Goal: Task Accomplishment & Management: Manage account settings

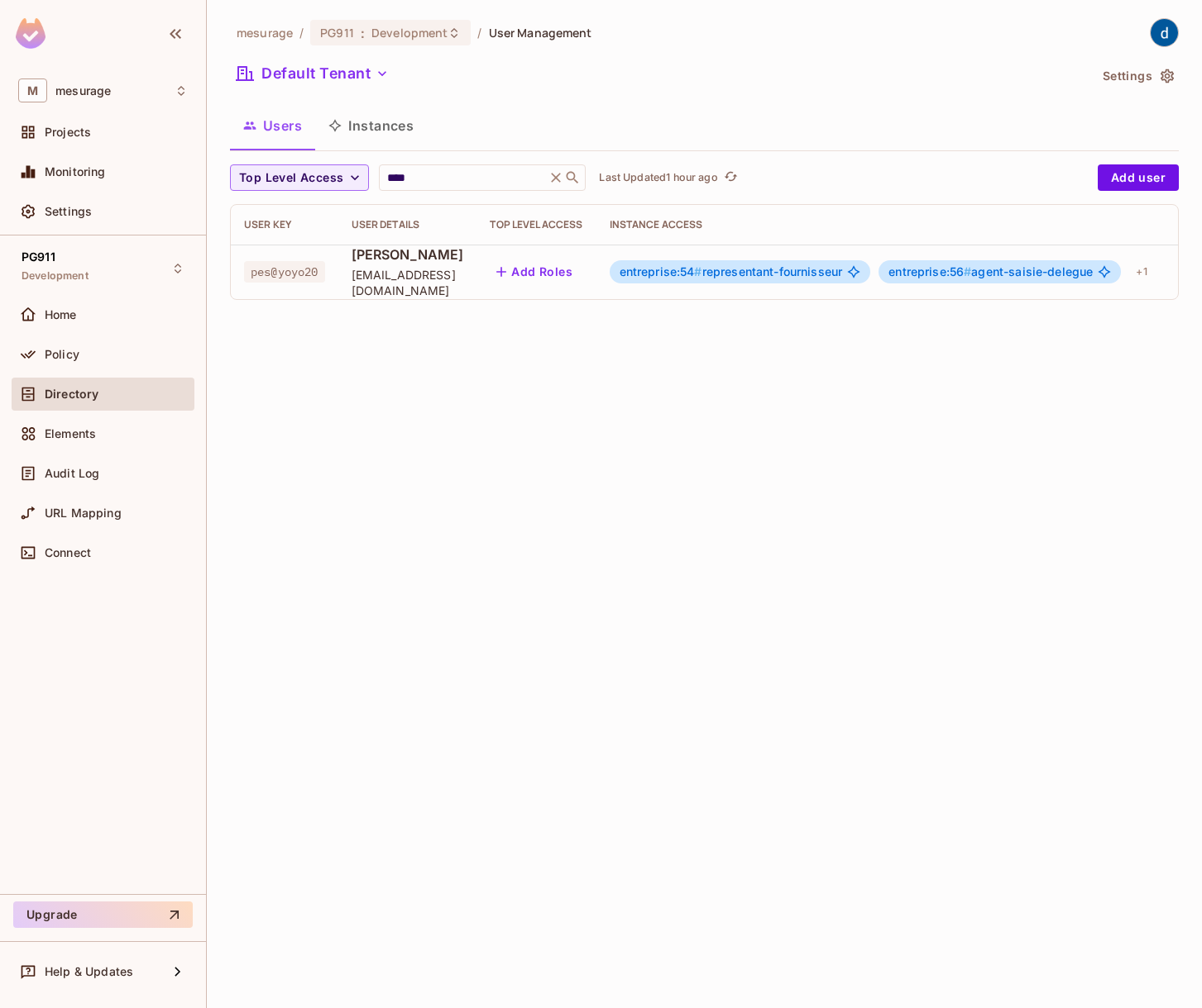
scroll to position [0, 27]
click at [1125, 267] on div "+ 1" at bounding box center [1113, 272] width 24 height 27
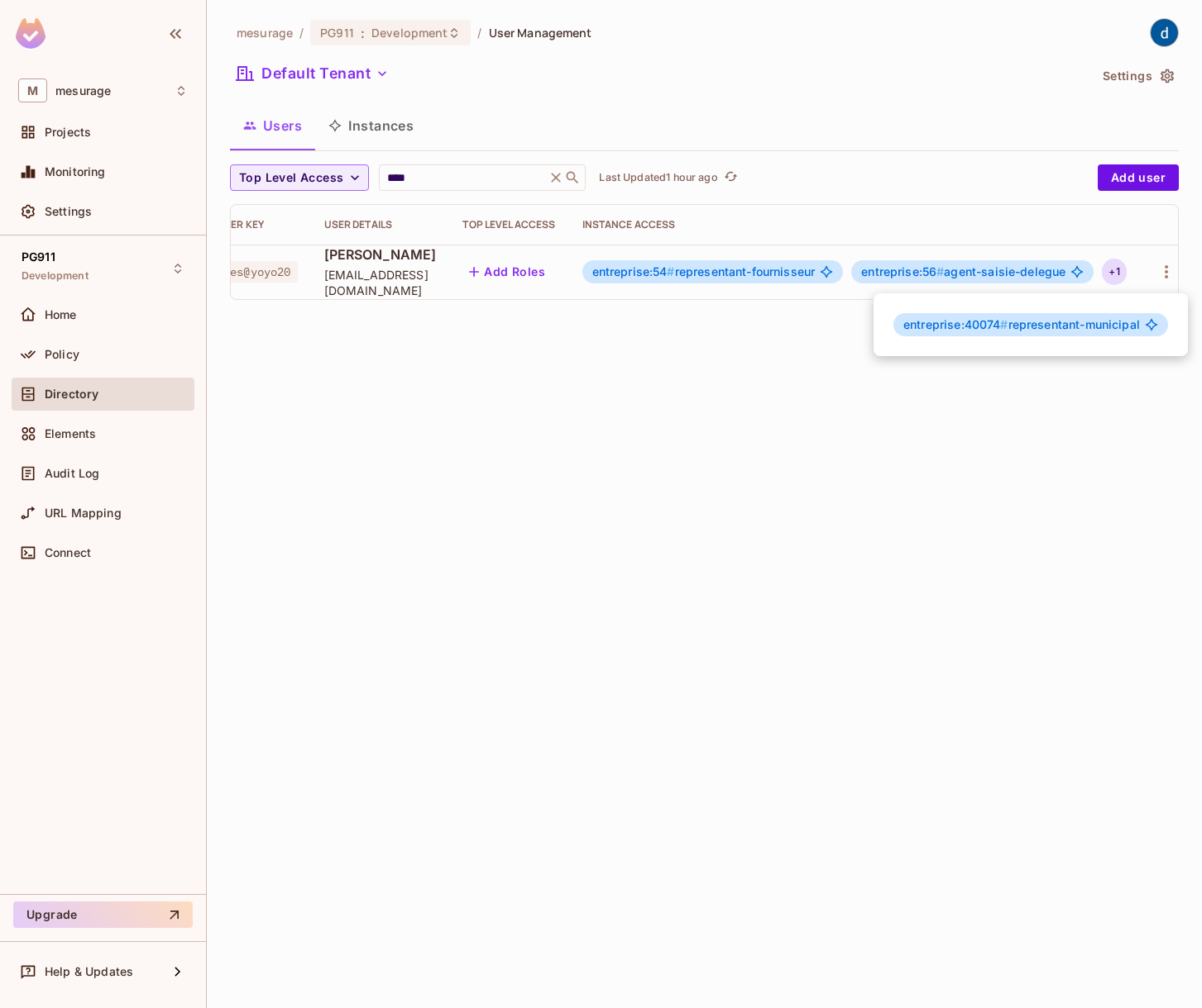
click at [1109, 343] on div "entreprise:40074 # representant-municipal" at bounding box center [1030, 325] width 314 height 63
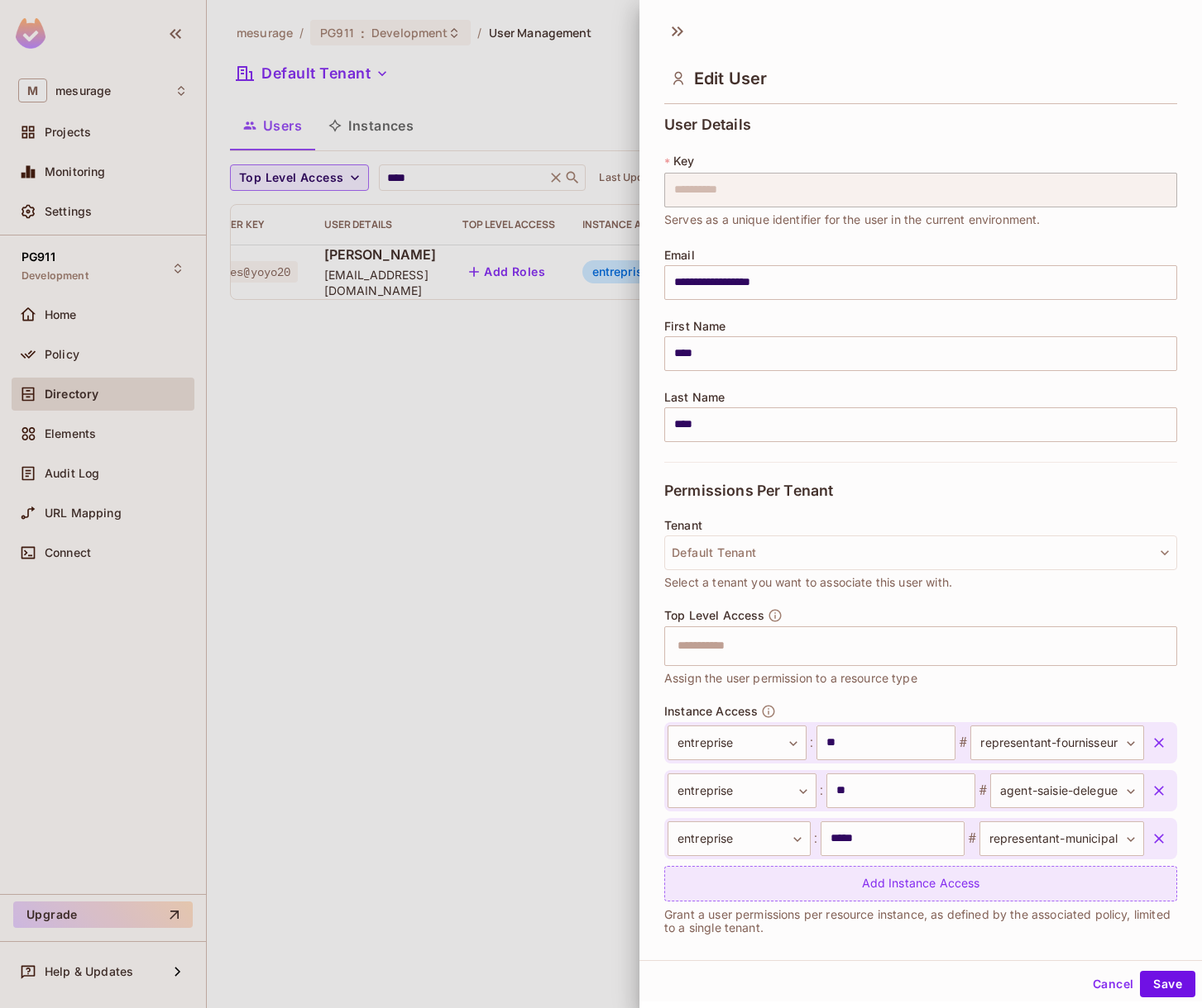
click at [927, 877] on div "Add Instance Access" at bounding box center [920, 884] width 513 height 35
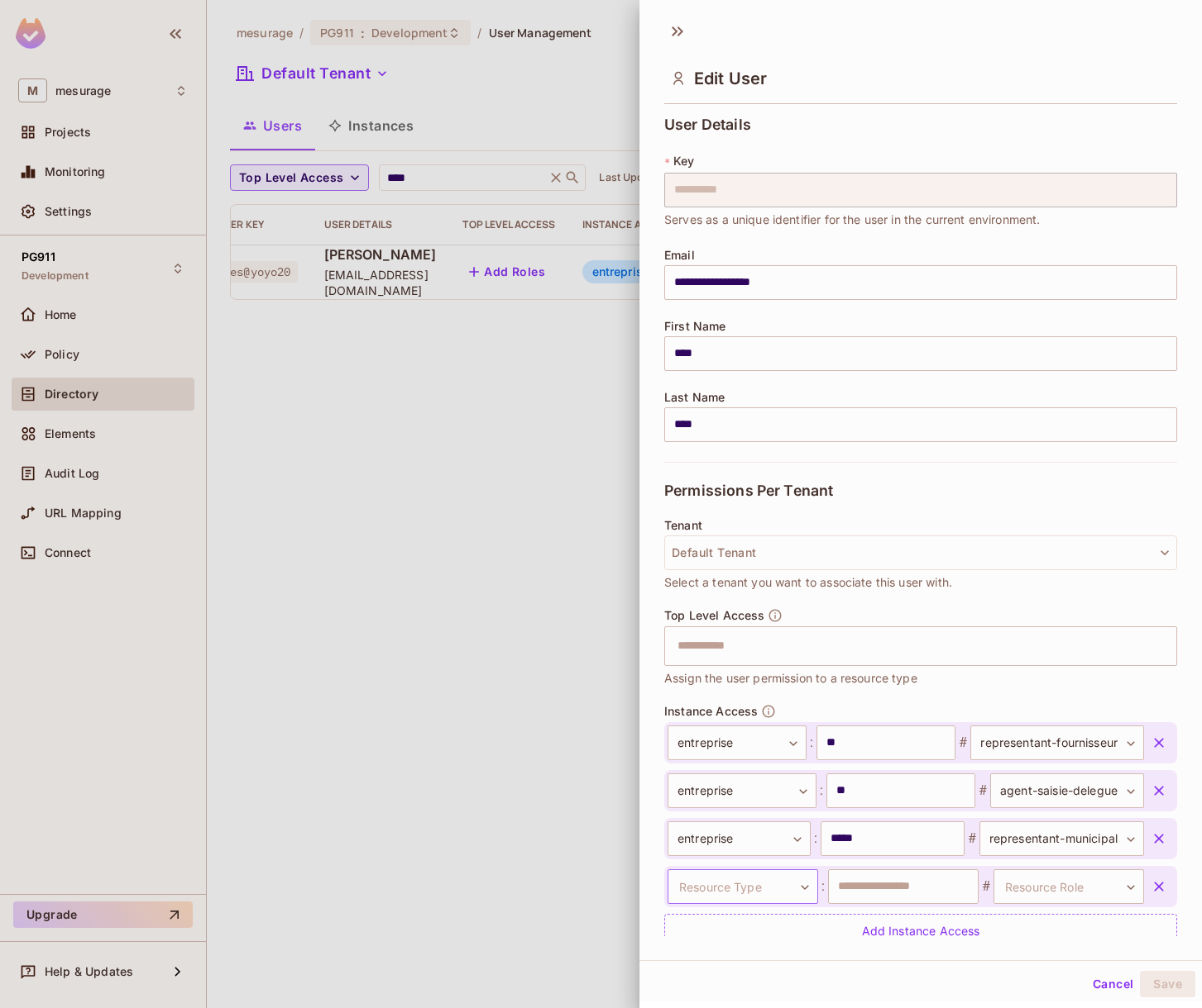
click at [732, 892] on body "**********" at bounding box center [601, 504] width 1202 height 1008
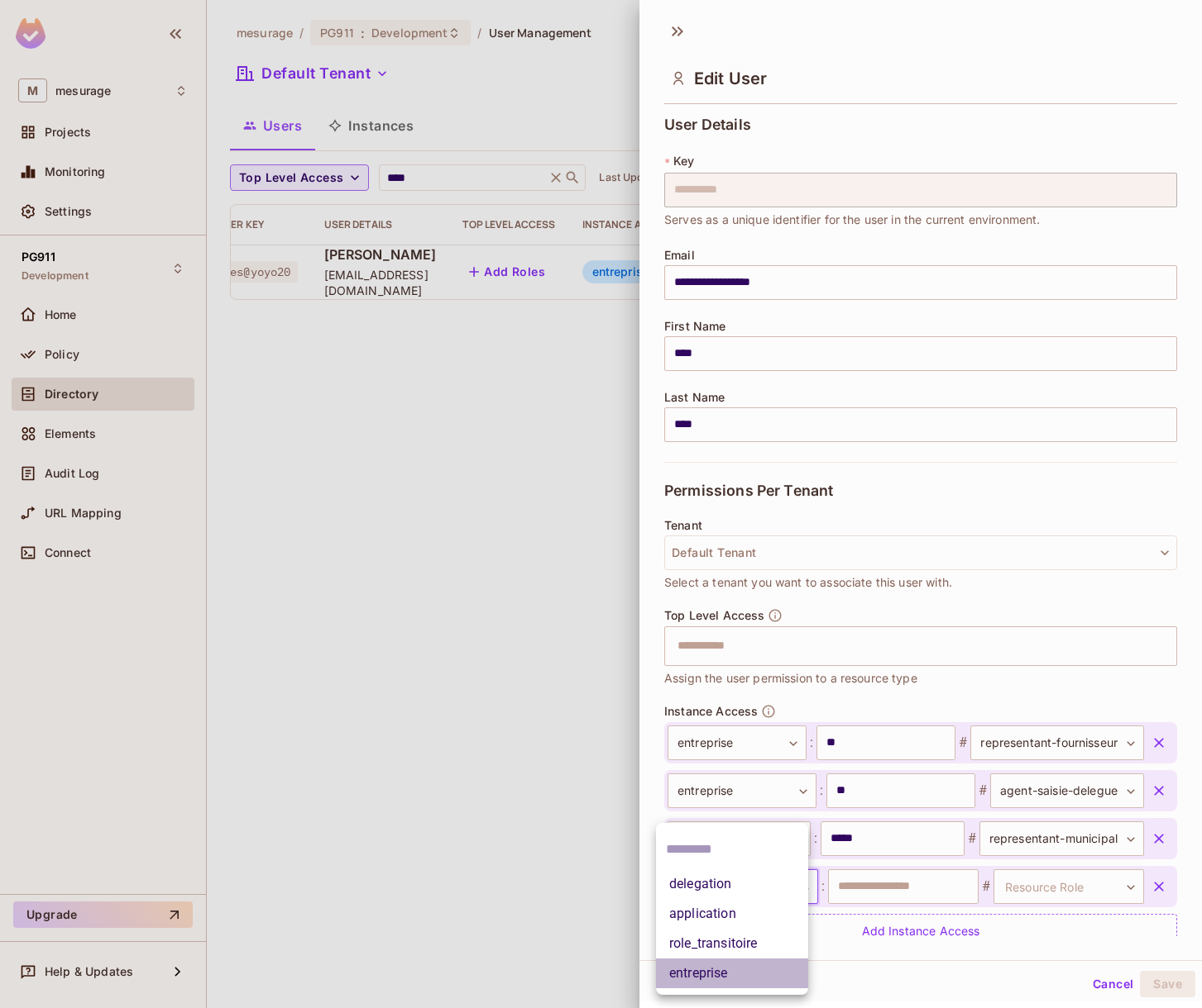
click at [746, 962] on li "entreprise" at bounding box center [732, 974] width 152 height 30
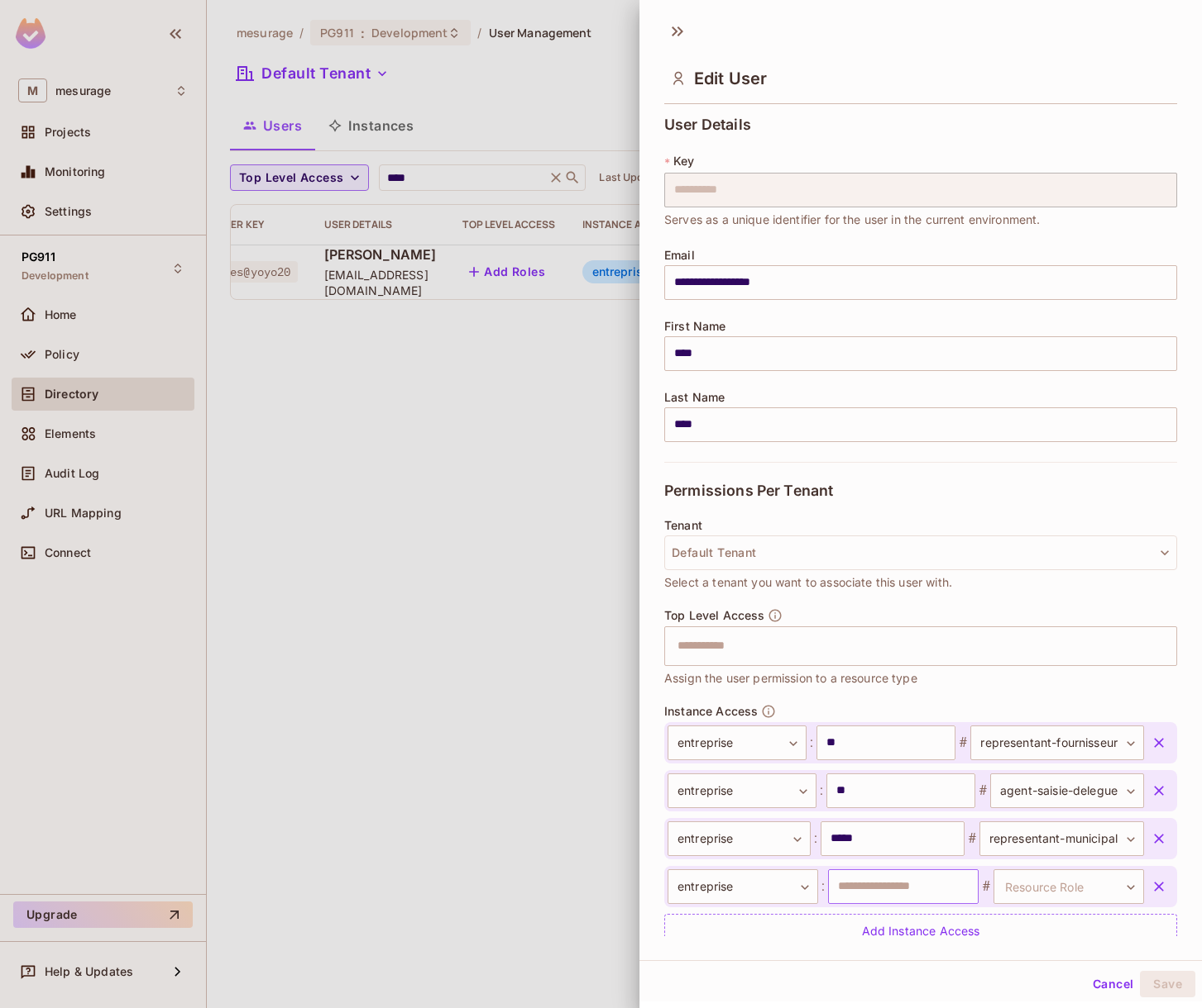
click at [862, 881] on input "text" at bounding box center [903, 887] width 151 height 35
type input "*****"
click at [1060, 882] on body "**********" at bounding box center [601, 504] width 1202 height 1008
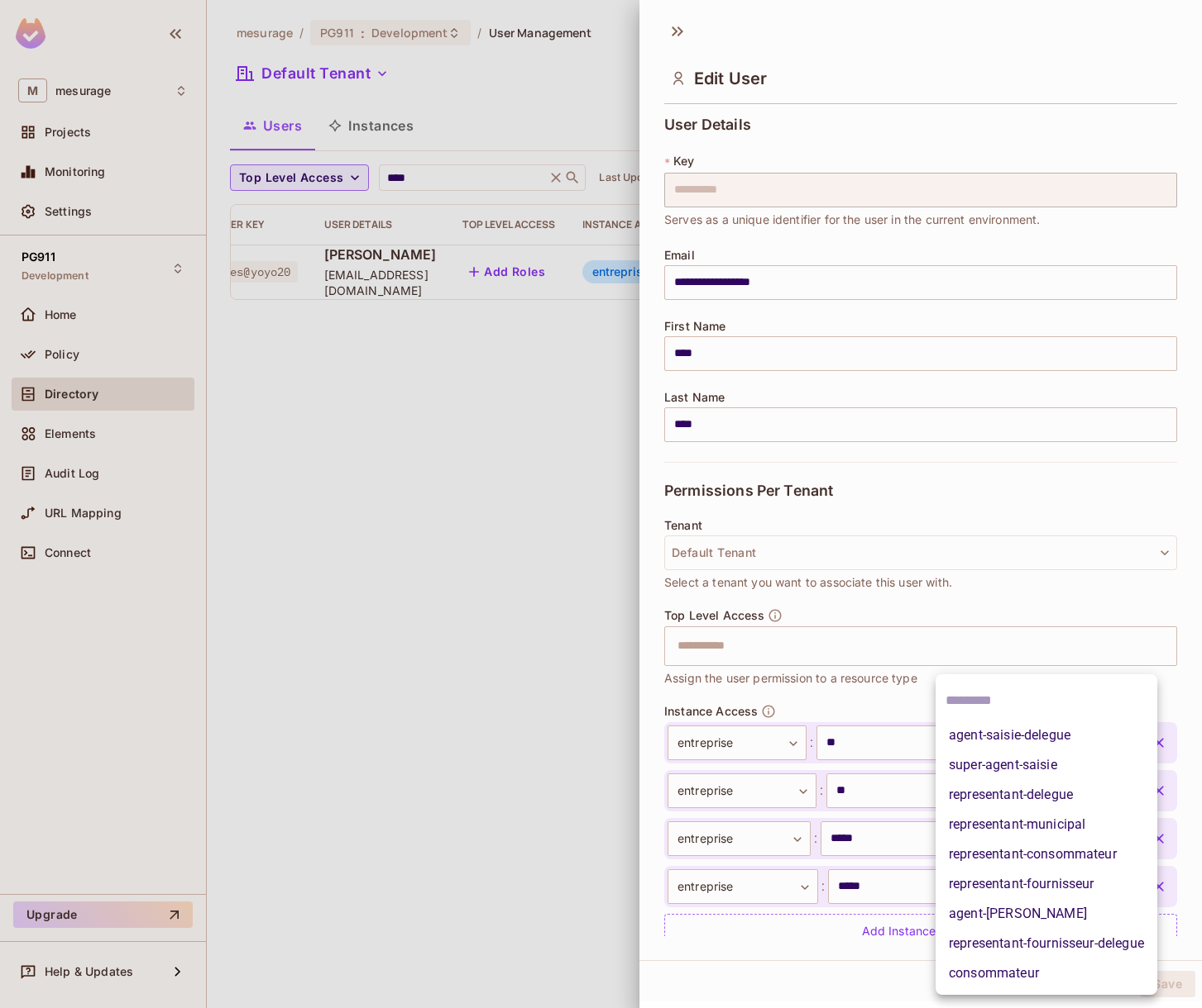
click at [1090, 777] on li "super-agent-saisie" at bounding box center [1045, 765] width 221 height 30
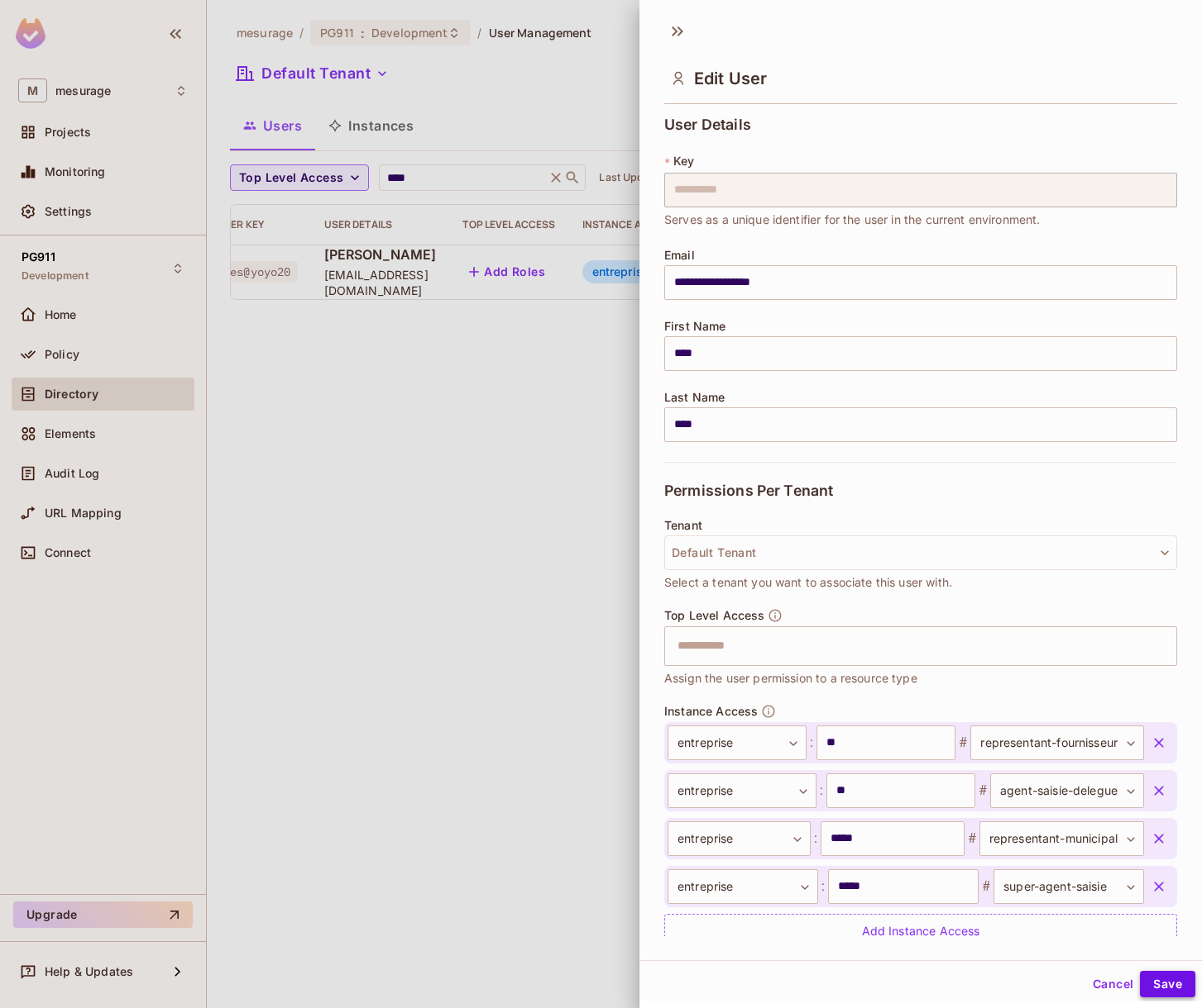
click at [1171, 992] on button "Save" at bounding box center [1168, 984] width 56 height 27
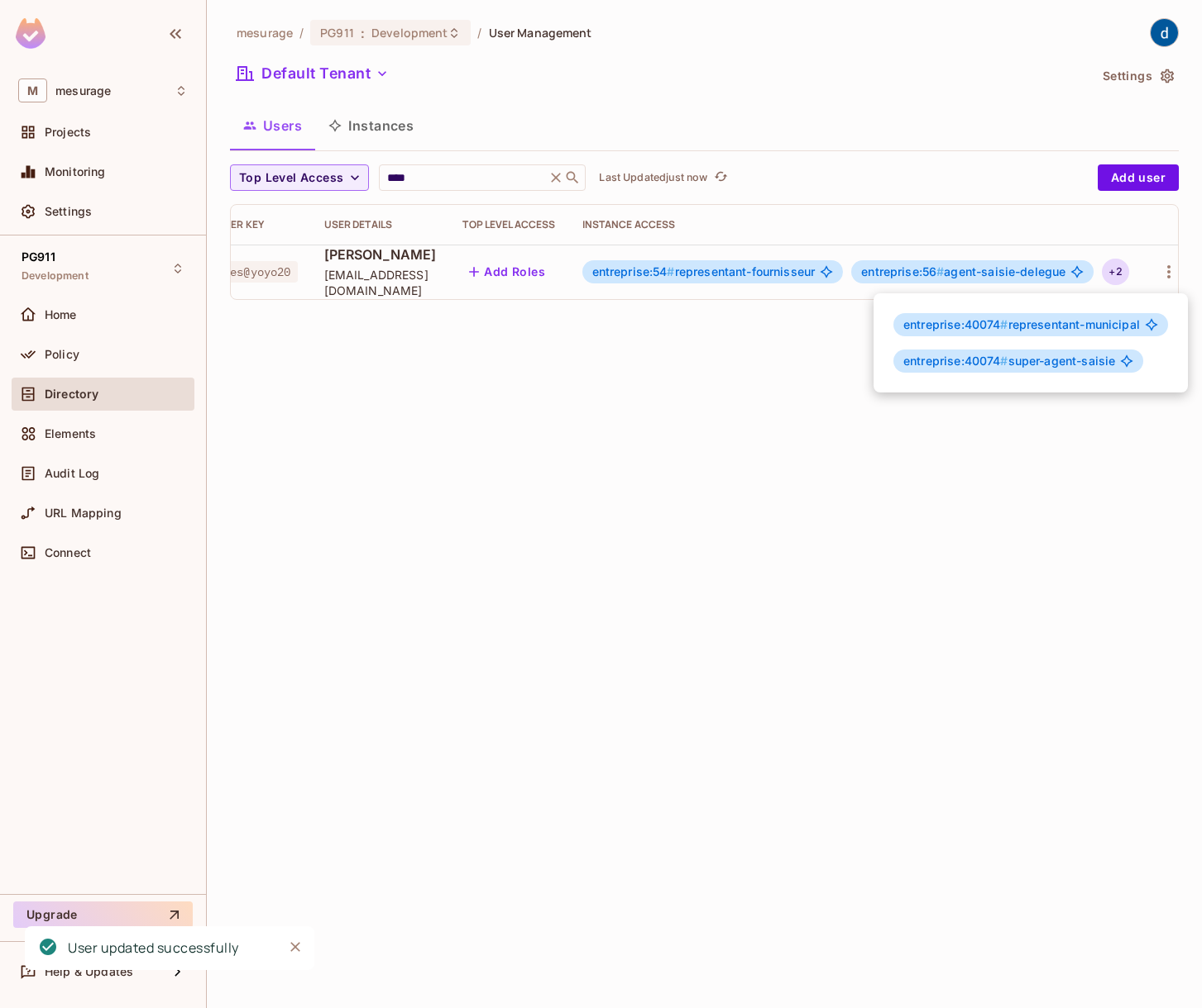
click at [1139, 268] on div at bounding box center [601, 504] width 1202 height 1008
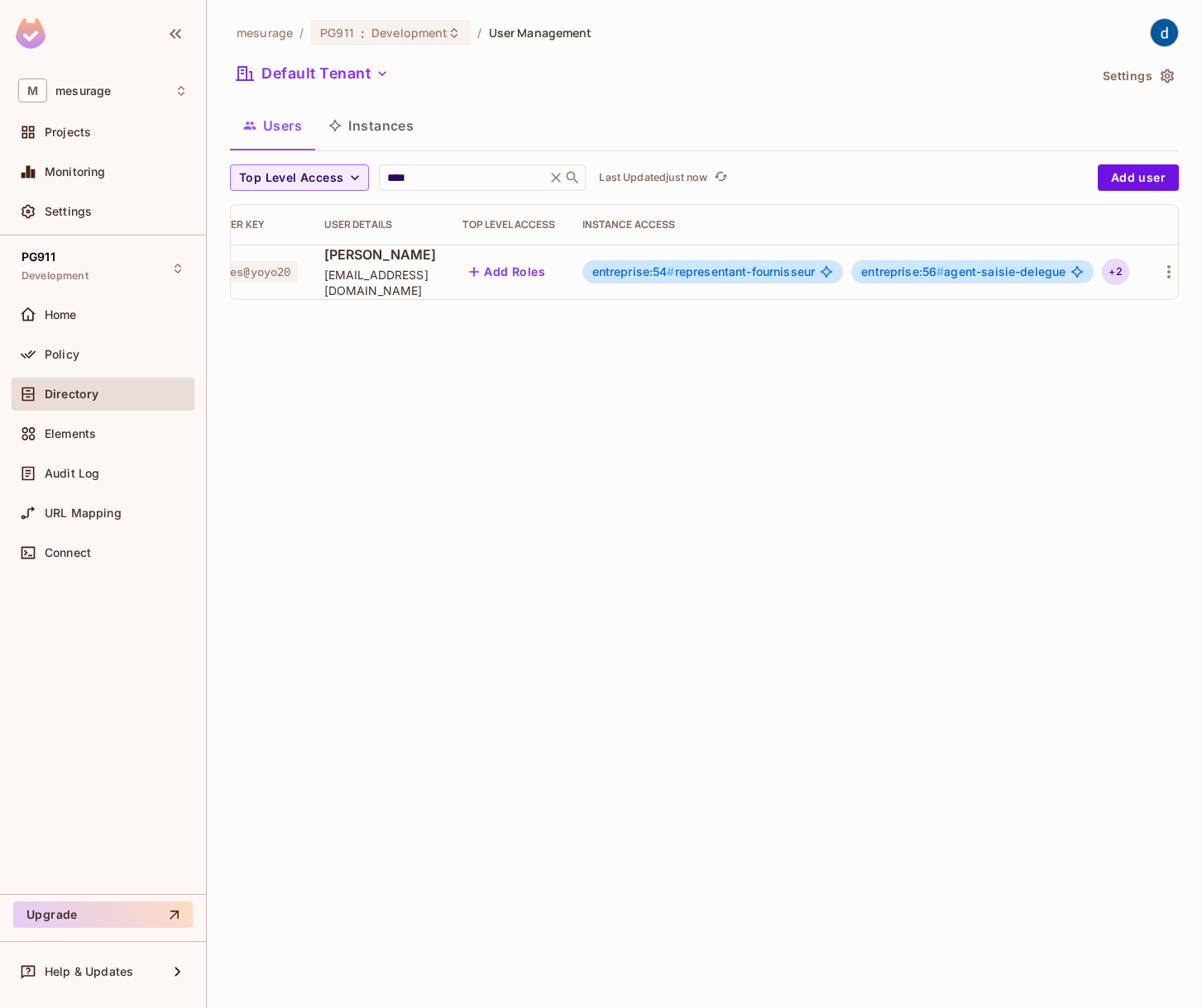
click at [1128, 268] on div "+ 2" at bounding box center [1114, 272] width 27 height 27
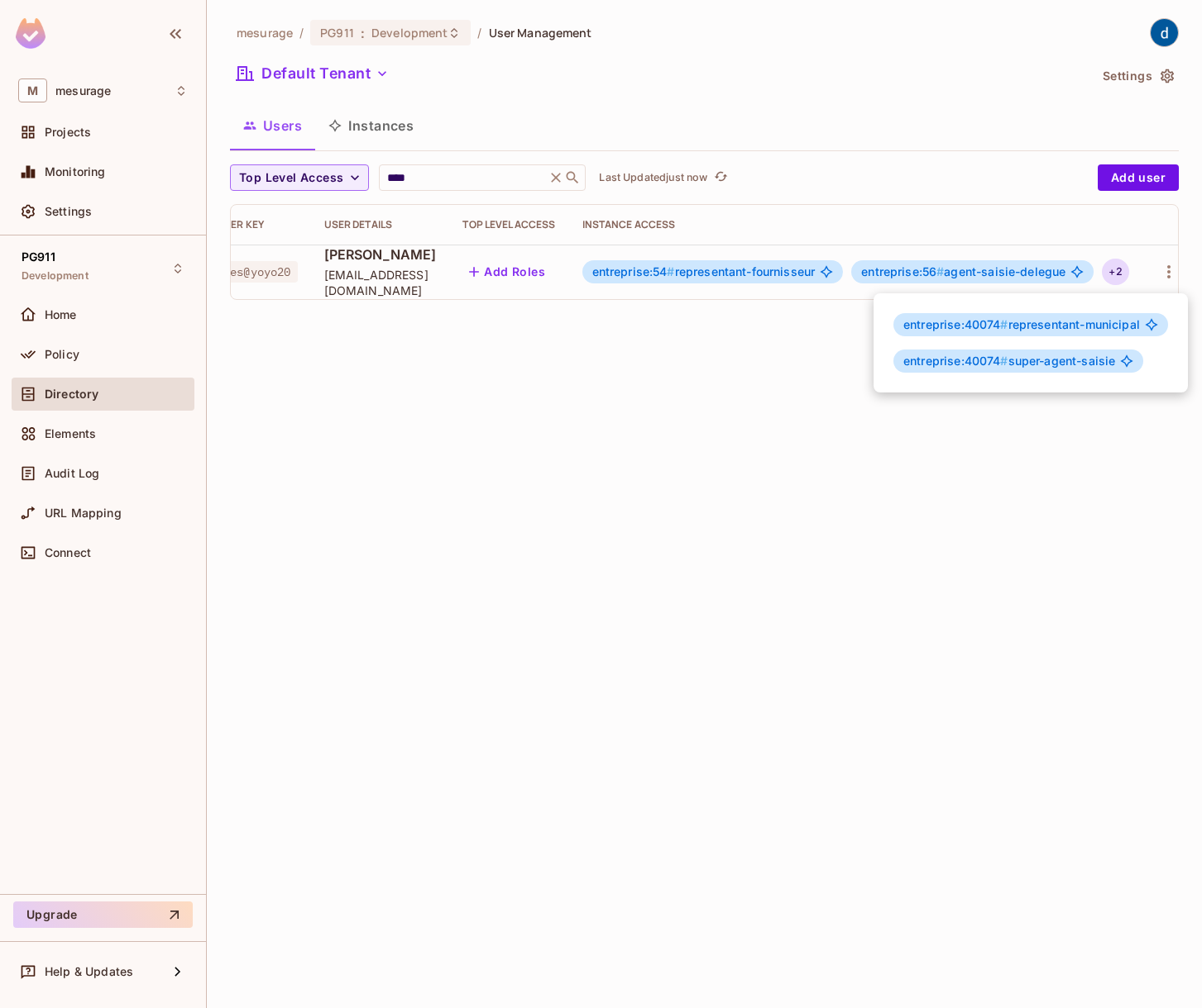
click at [1071, 356] on span "entreprise:40074 # super-agent-saisie" at bounding box center [1008, 361] width 212 height 13
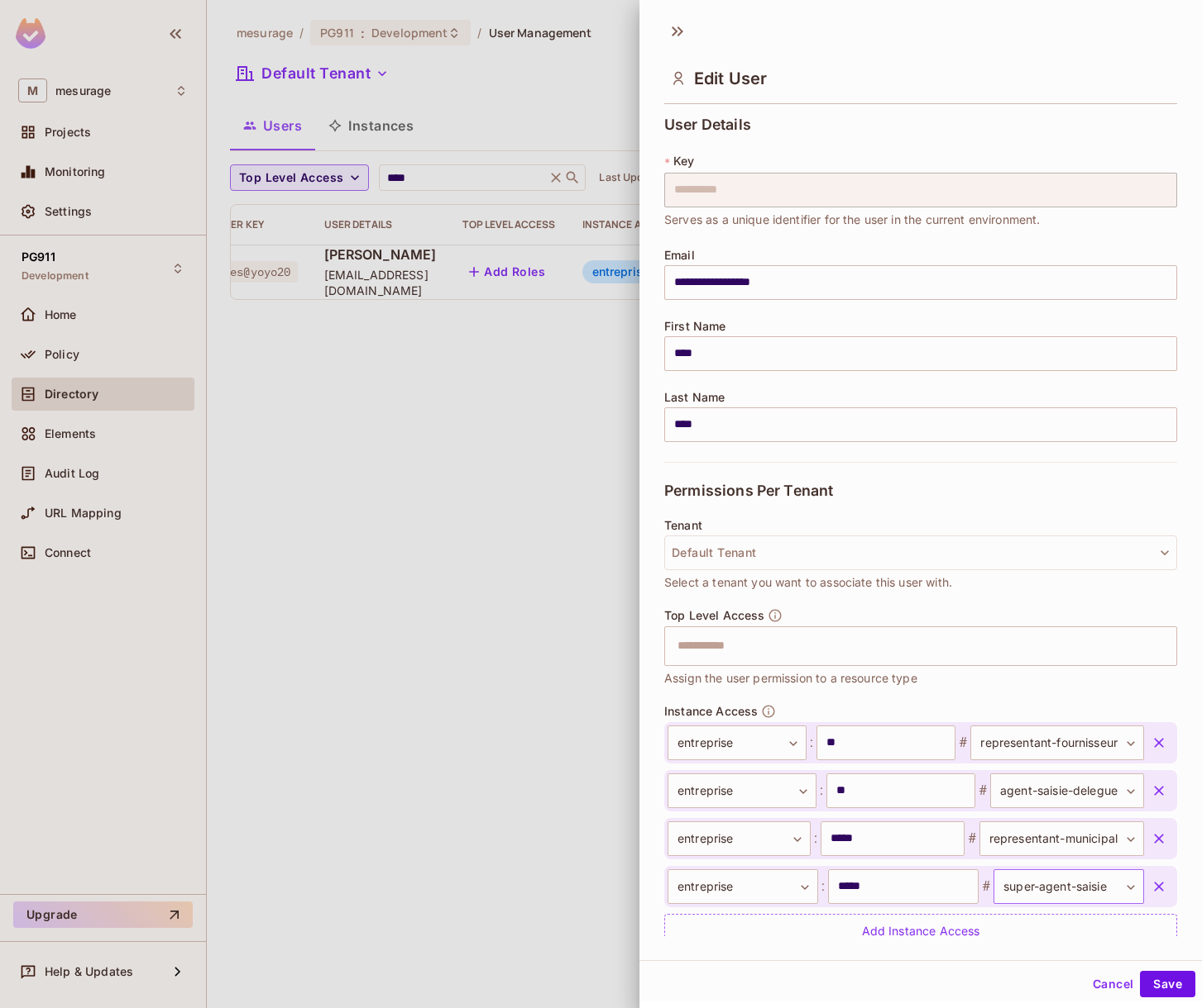
click at [1066, 883] on body "**********" at bounding box center [601, 504] width 1202 height 1008
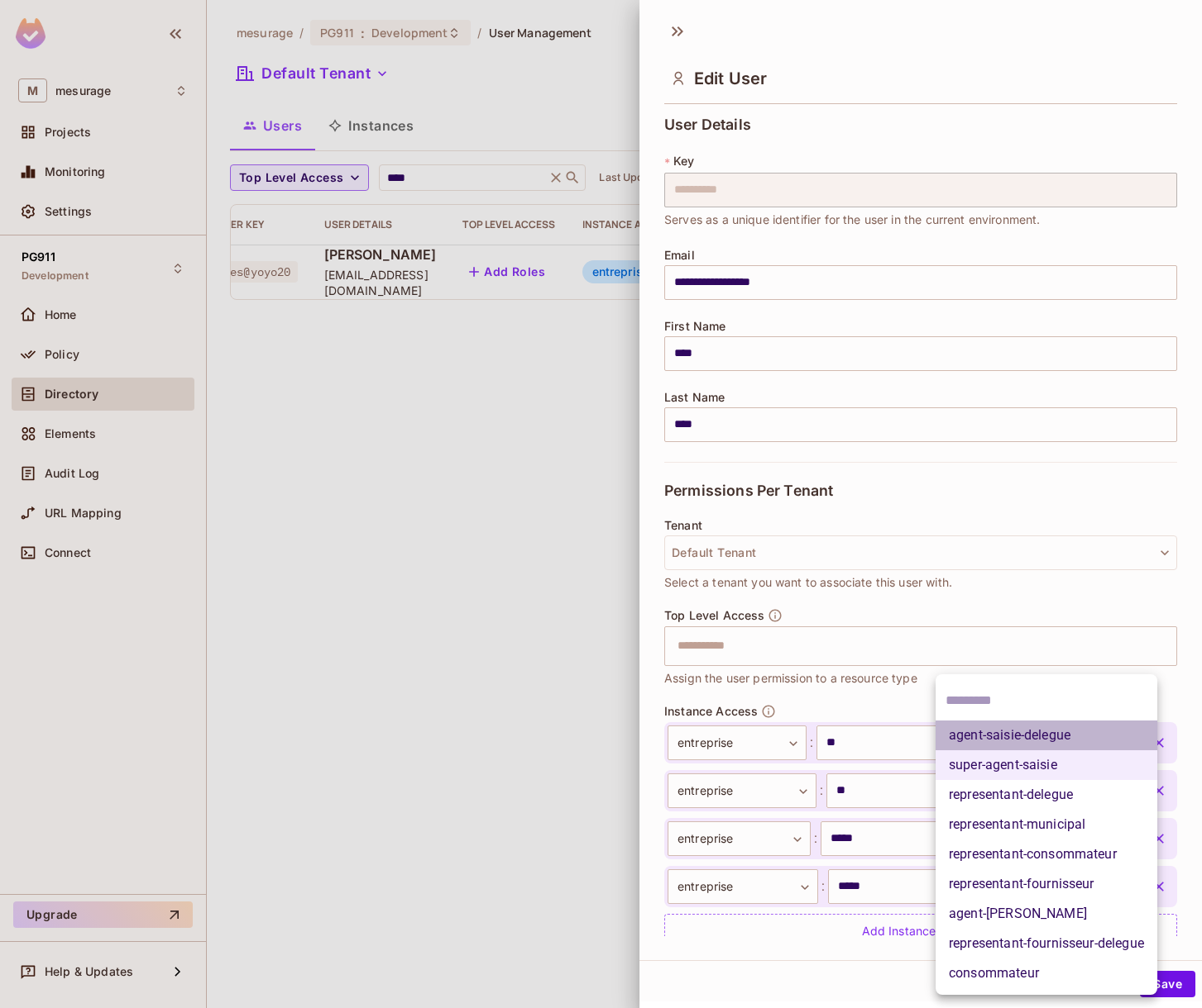
click at [1056, 722] on li "agent-saisie-delegue" at bounding box center [1045, 736] width 221 height 30
type input "**********"
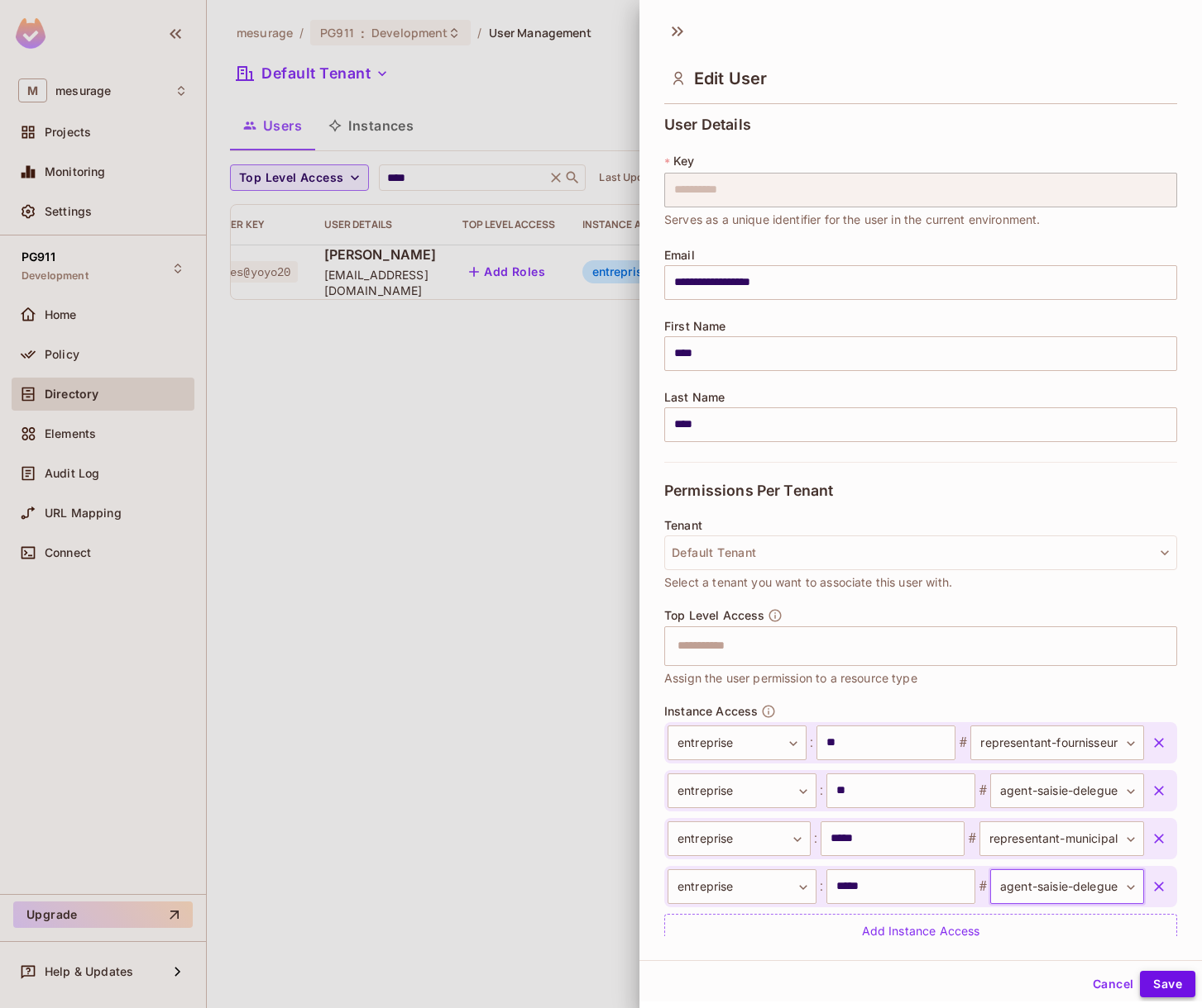
click at [1178, 980] on button "Save" at bounding box center [1168, 984] width 56 height 27
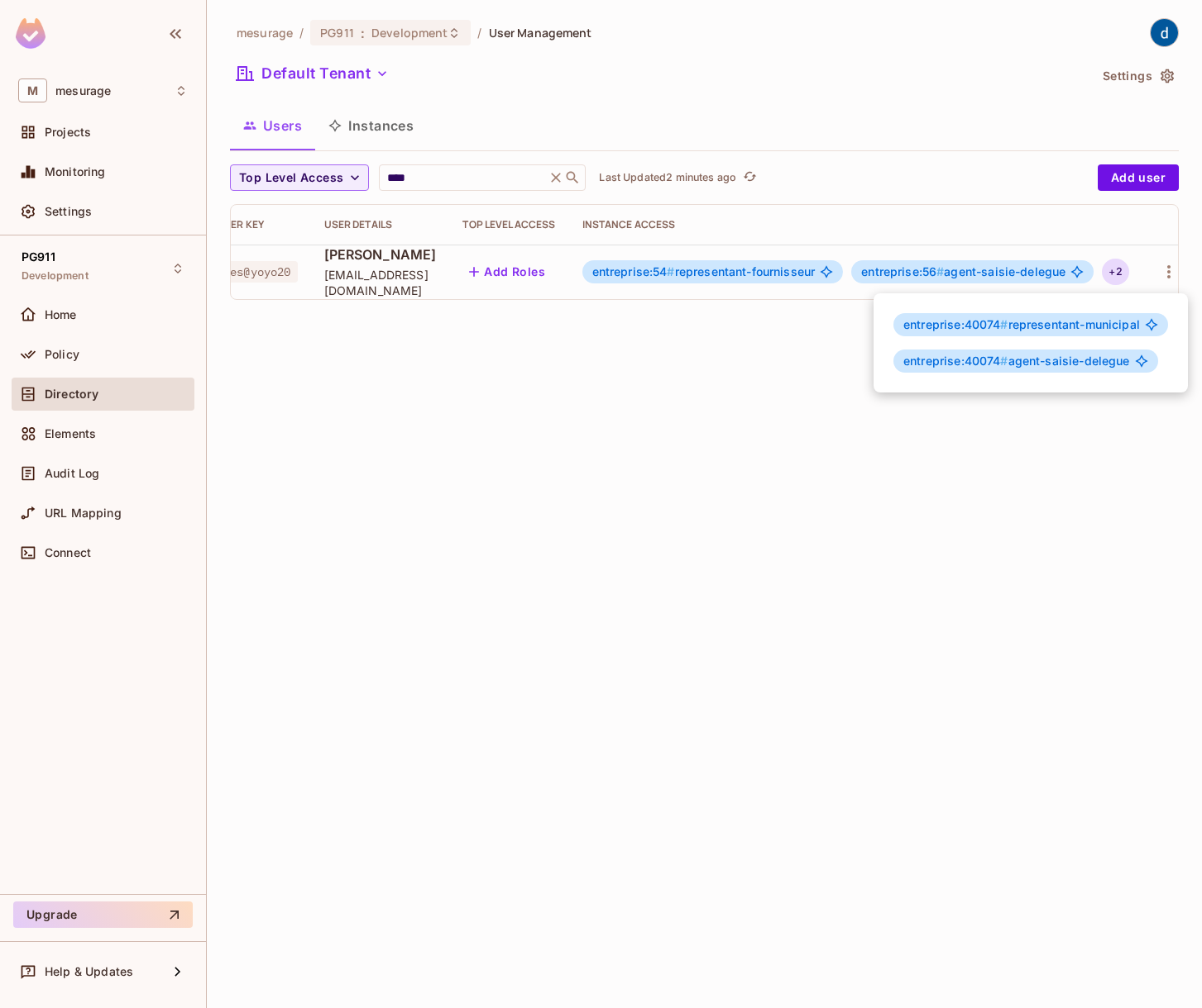
click at [1086, 363] on span "entreprise:40074 # agent-saisie-delegue" at bounding box center [1016, 361] width 227 height 13
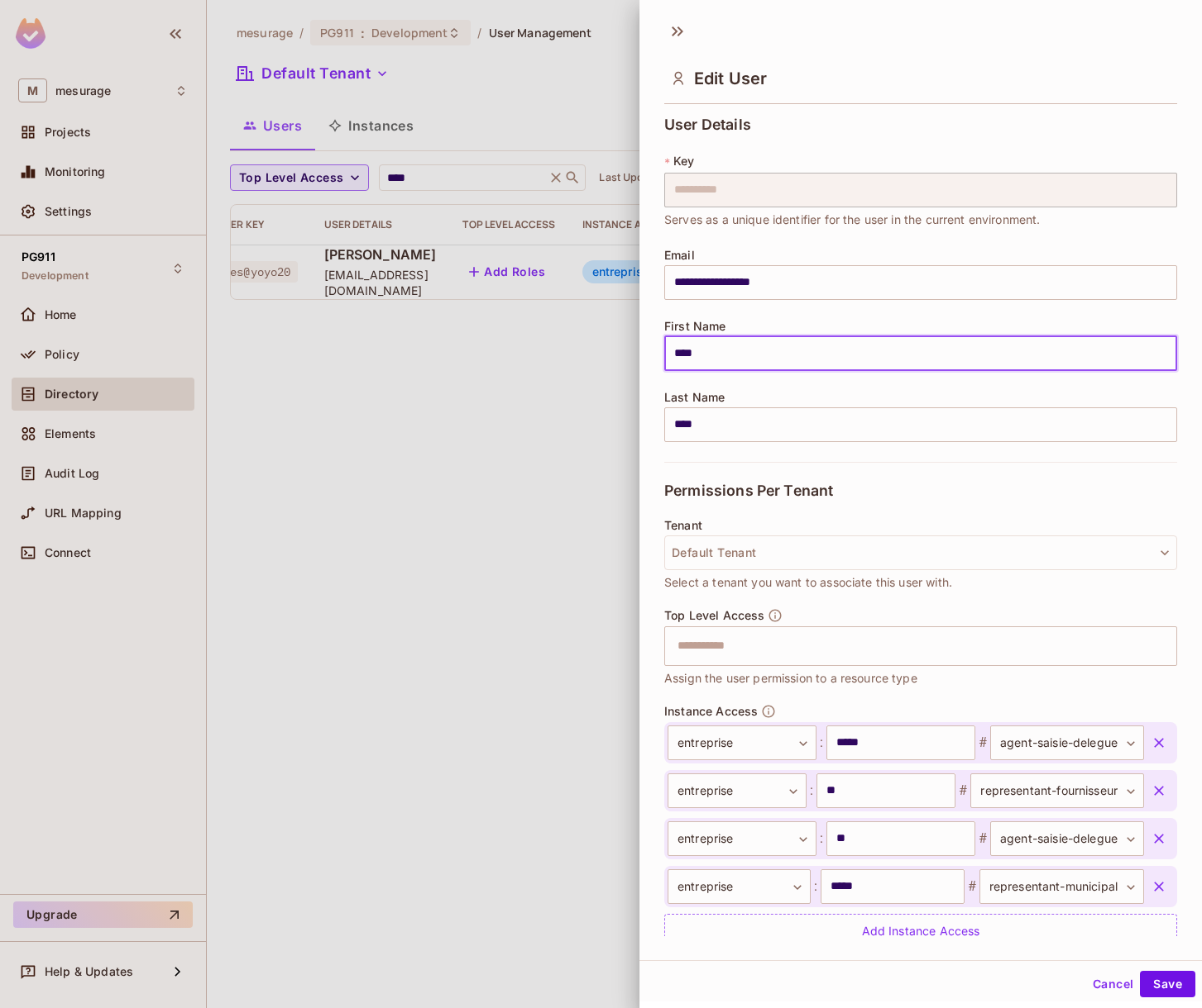
click at [1086, 363] on input "****" at bounding box center [920, 354] width 513 height 35
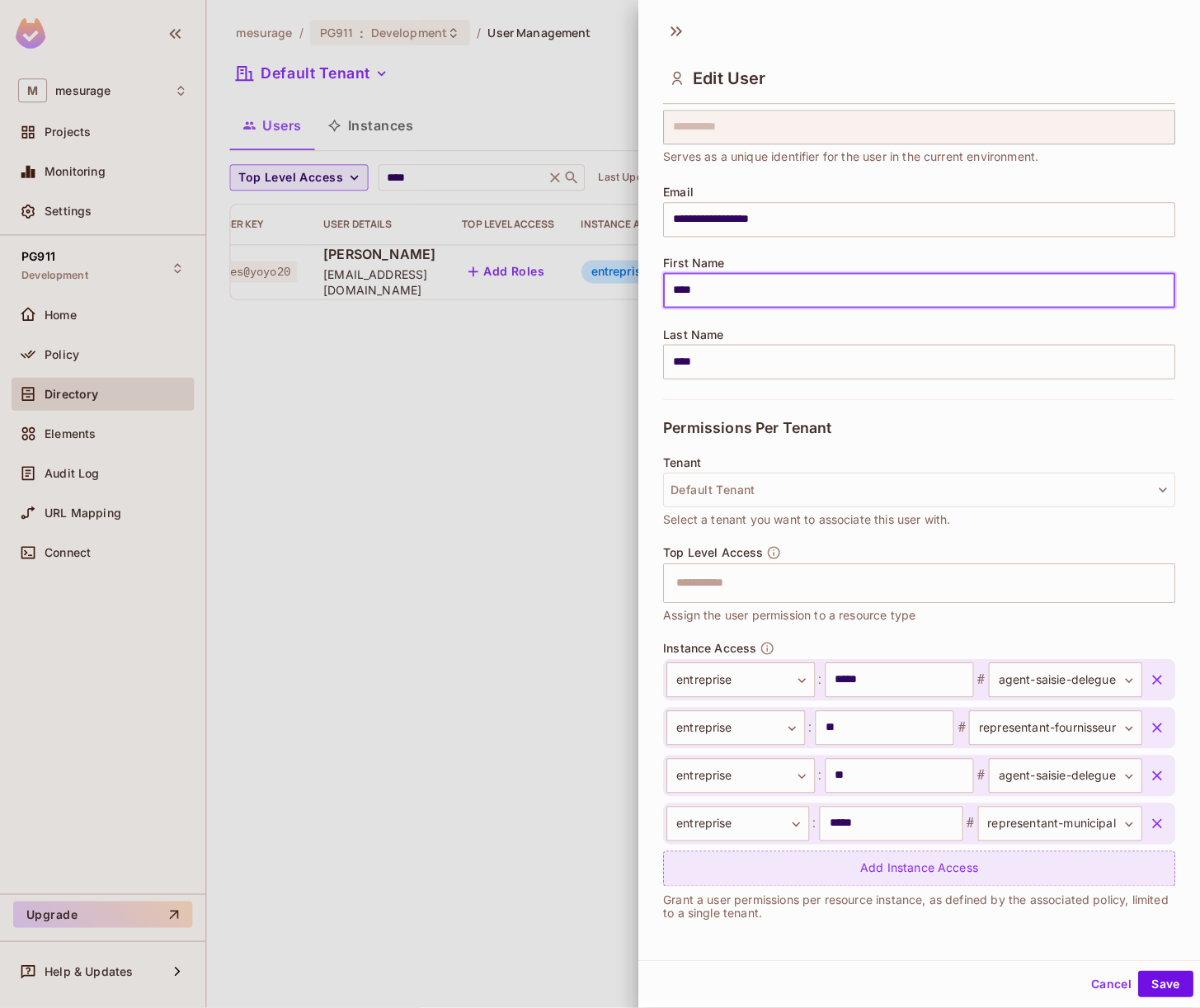
scroll to position [3, 0]
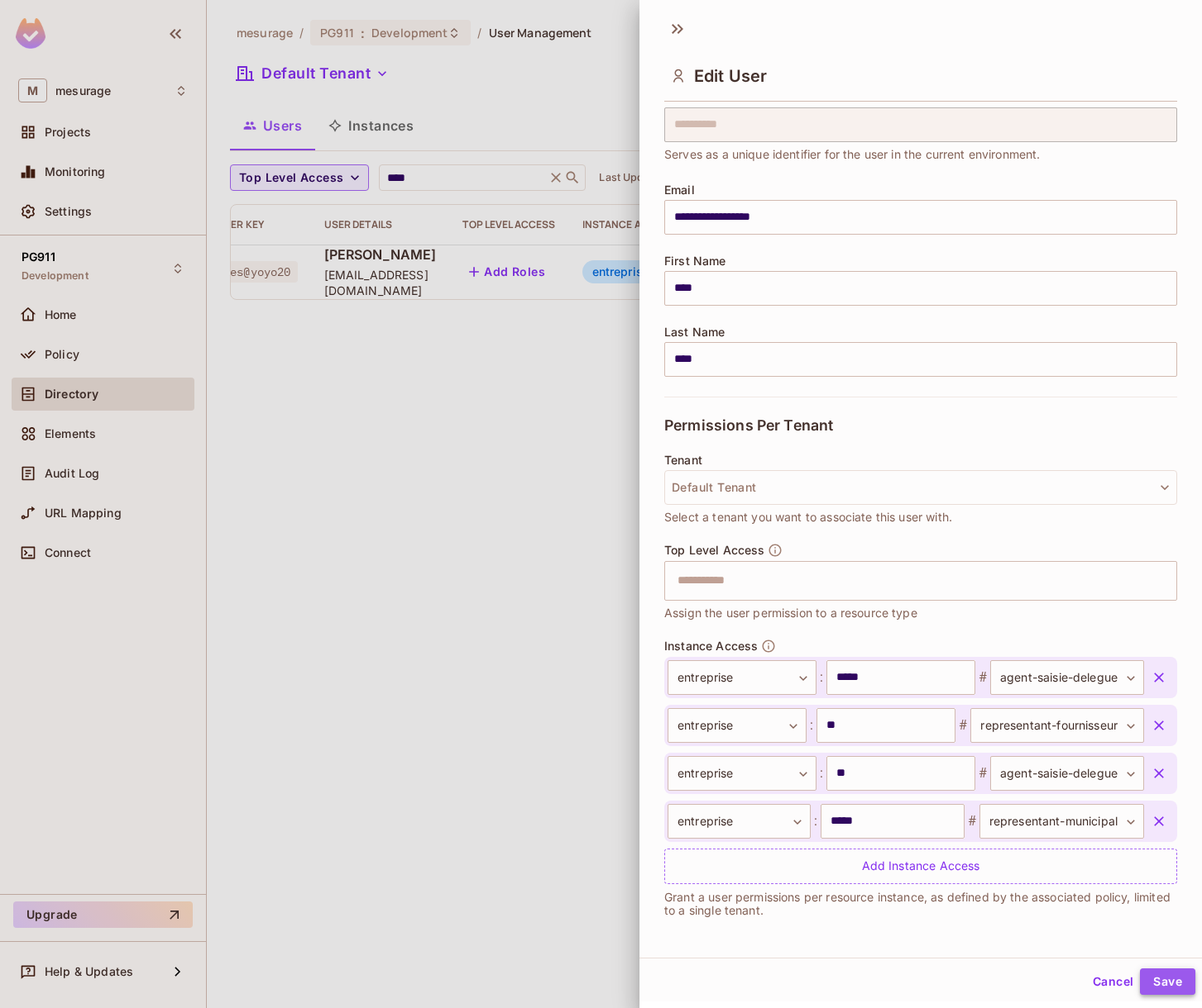
click at [1150, 985] on button "Save" at bounding box center [1168, 982] width 56 height 27
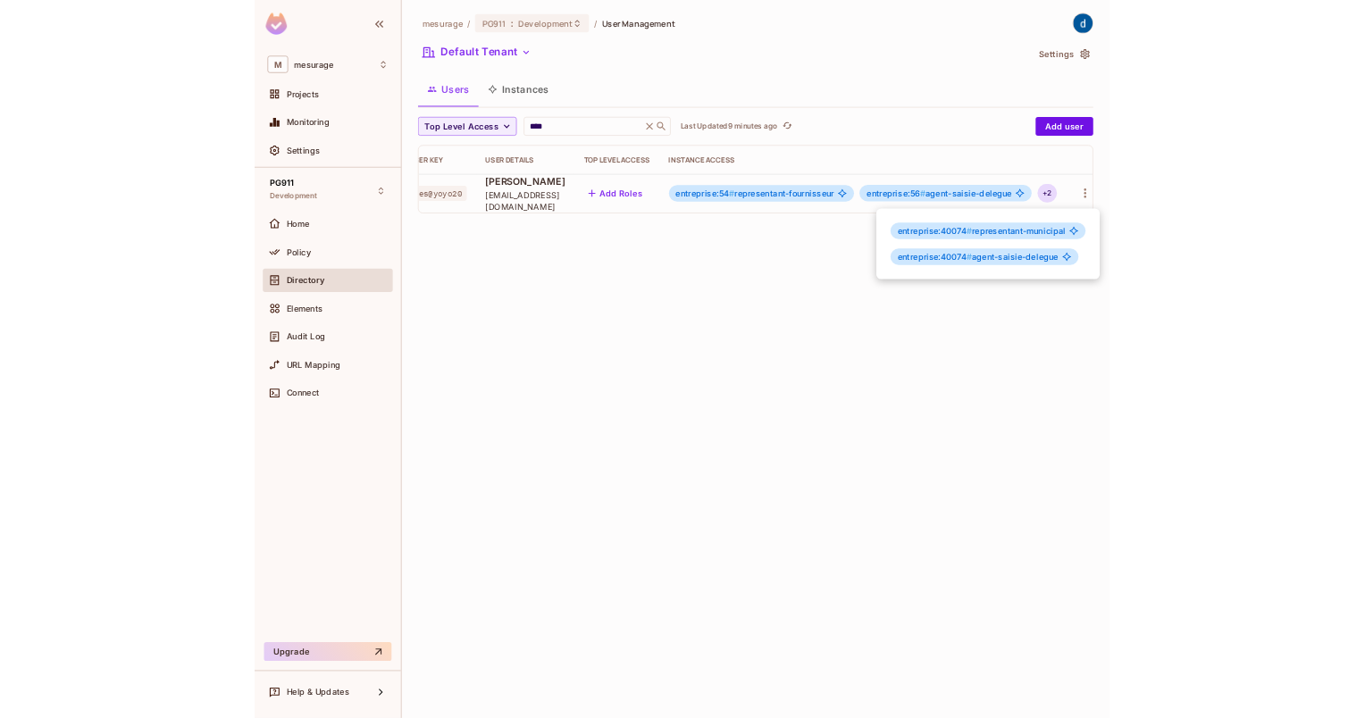
scroll to position [0, 0]
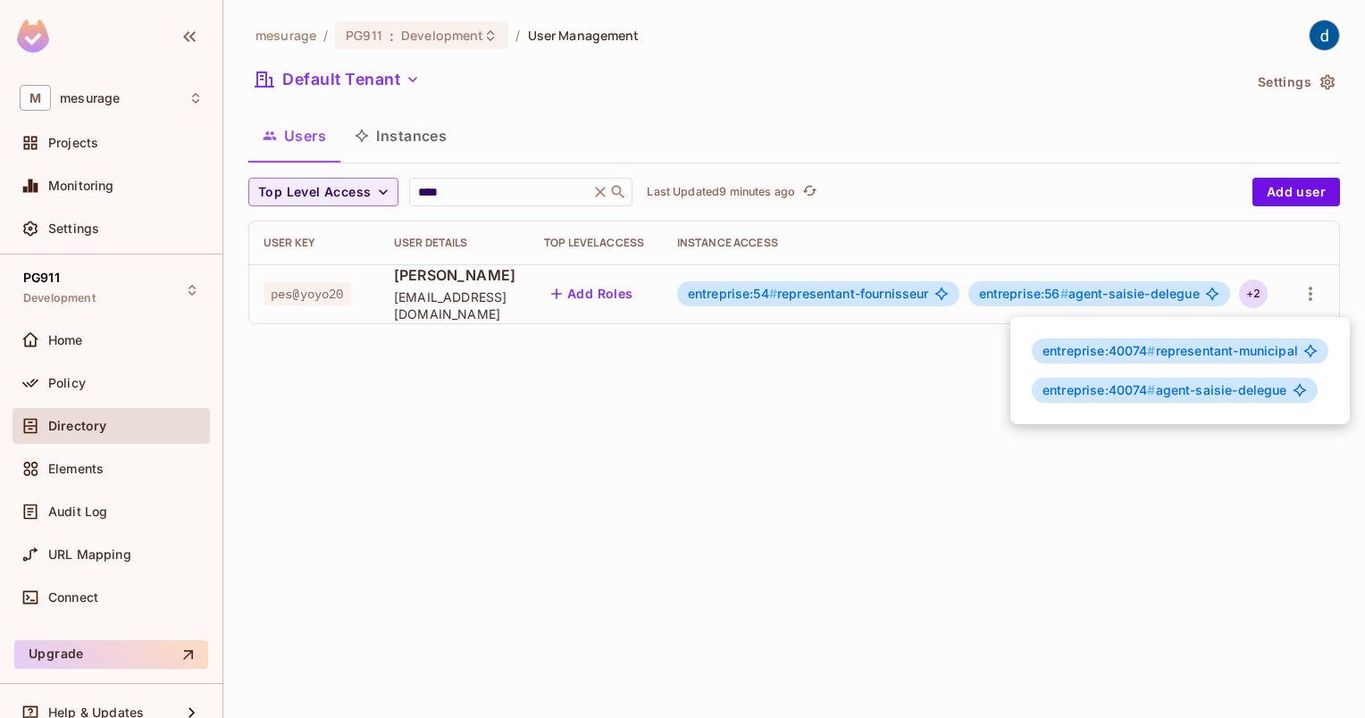
click at [62, 379] on div at bounding box center [682, 359] width 1365 height 718
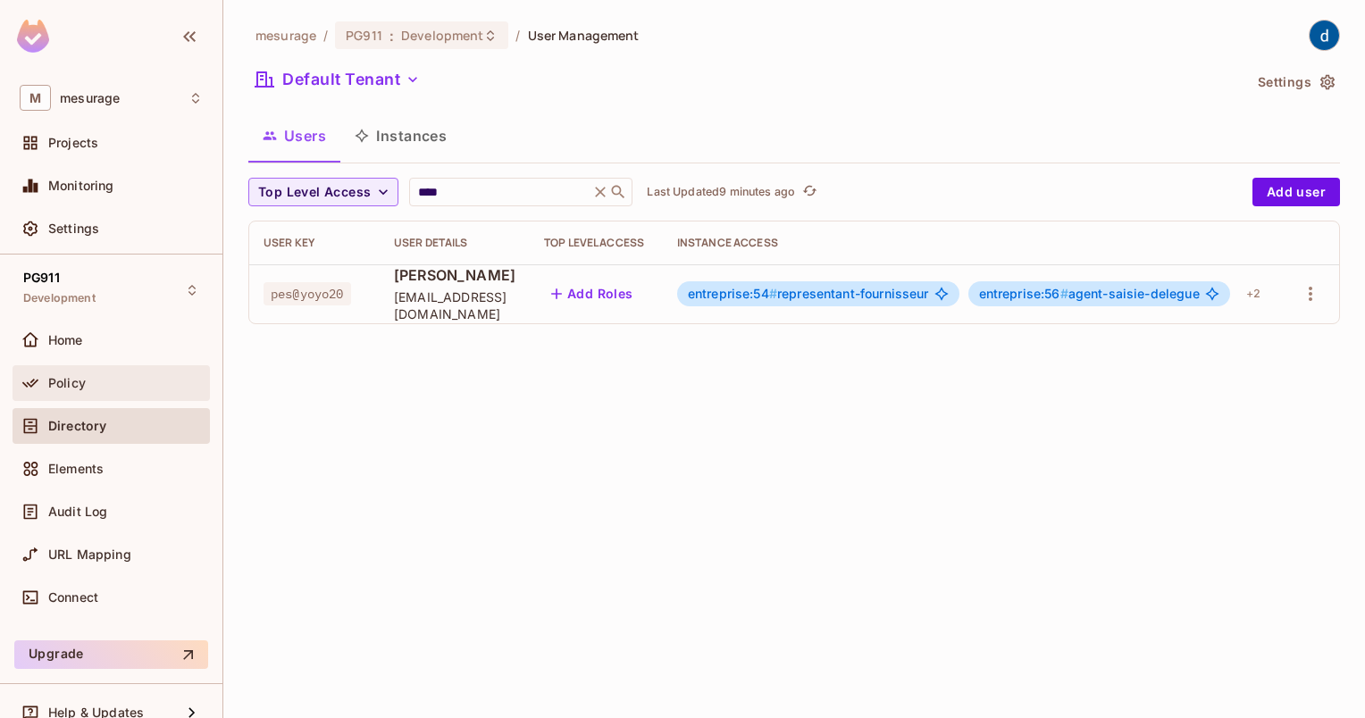
click at [88, 382] on div "Policy" at bounding box center [125, 383] width 154 height 14
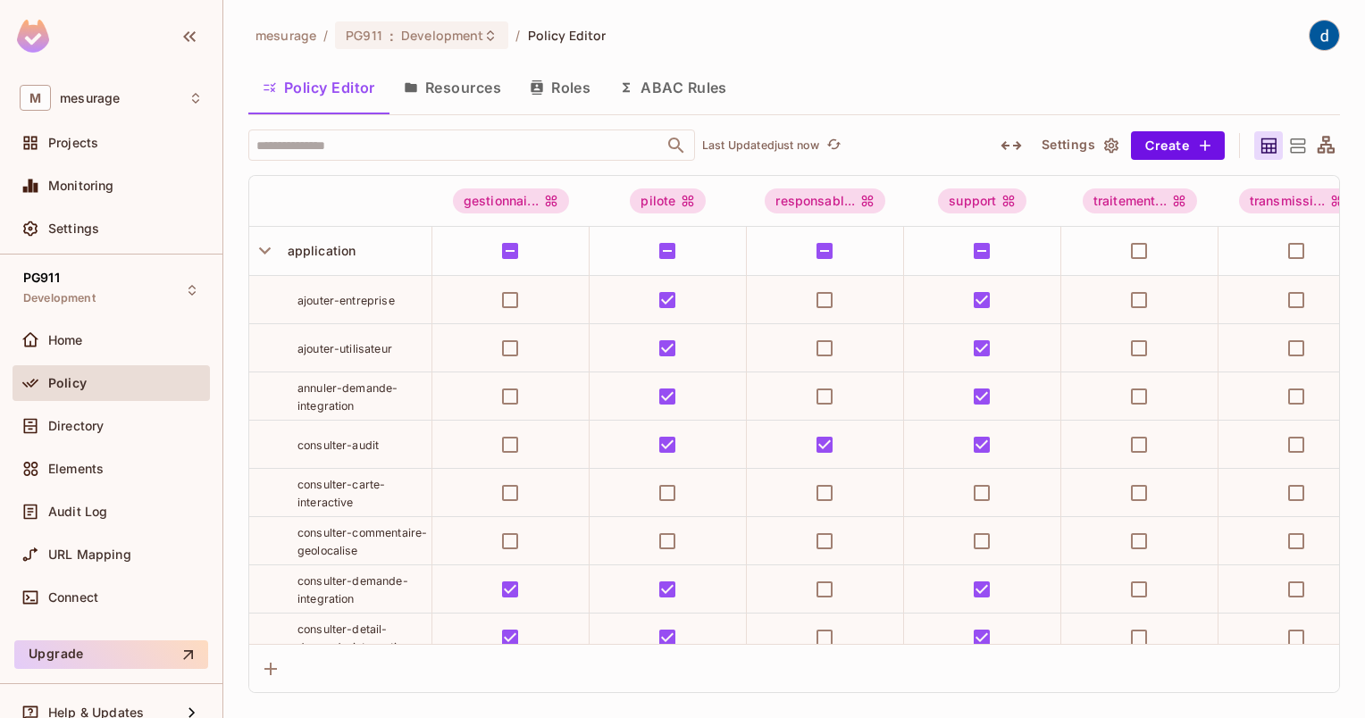
click at [550, 104] on button "Roles" at bounding box center [559, 87] width 89 height 45
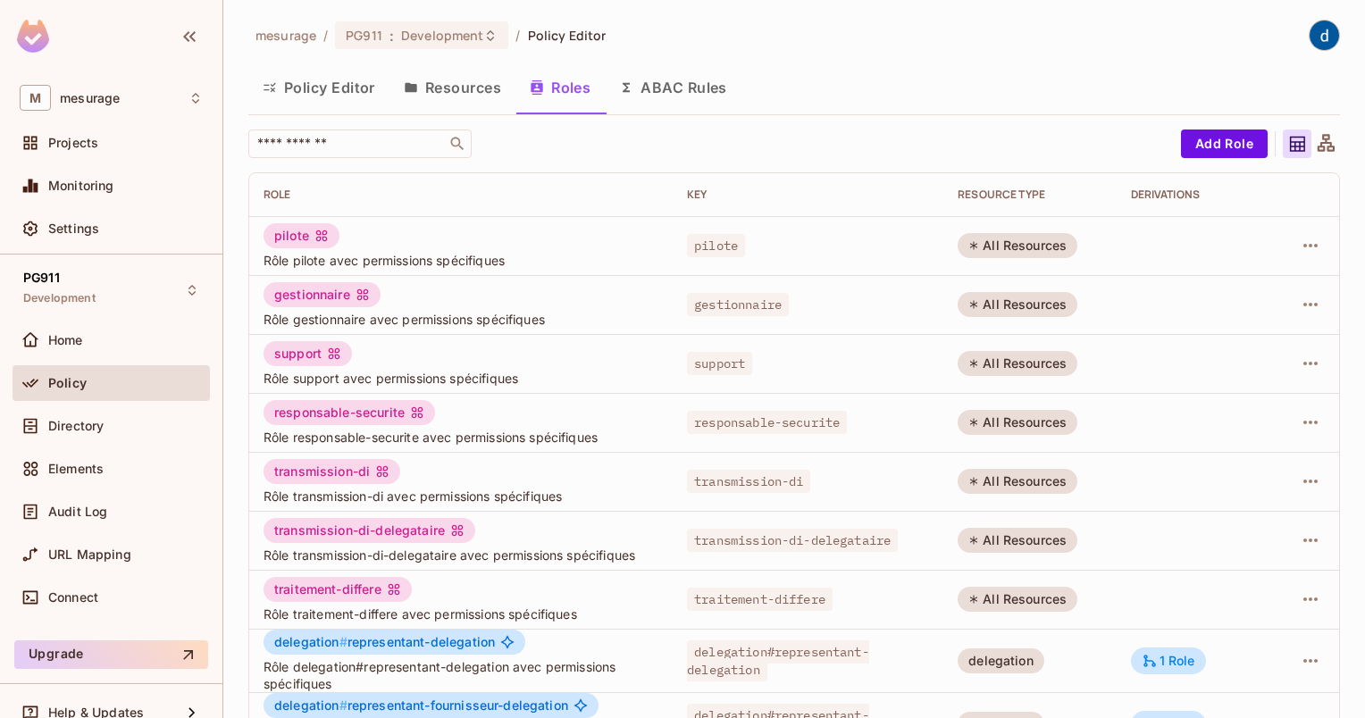
click at [349, 79] on button "Policy Editor" at bounding box center [318, 87] width 141 height 45
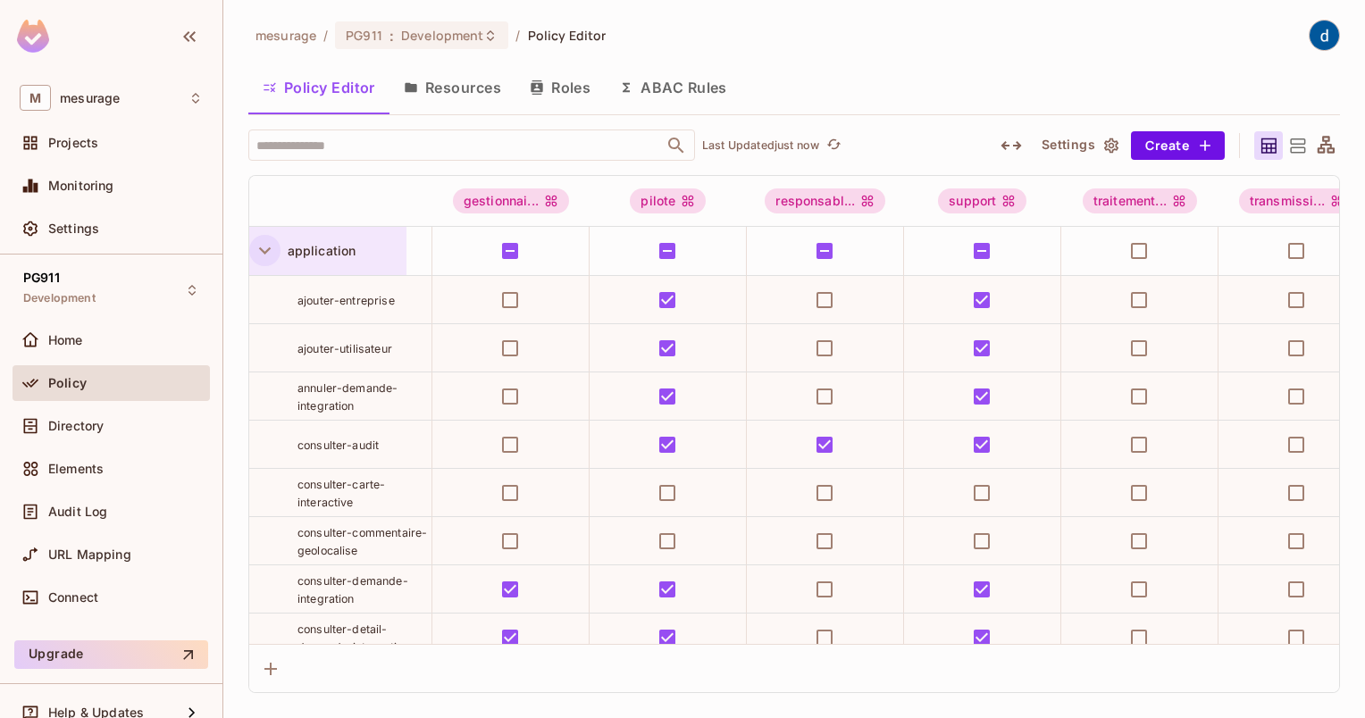
click at [255, 242] on button "button" at bounding box center [264, 250] width 31 height 31
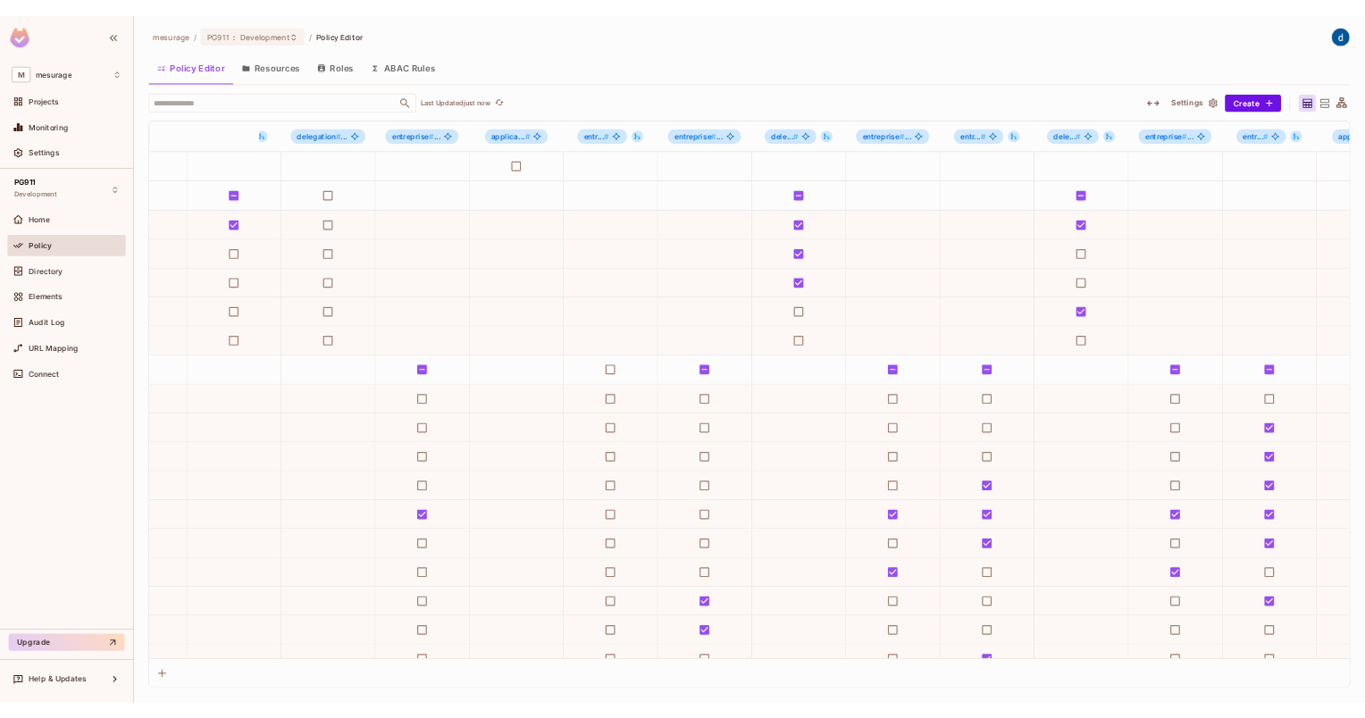
scroll to position [0, 2140]
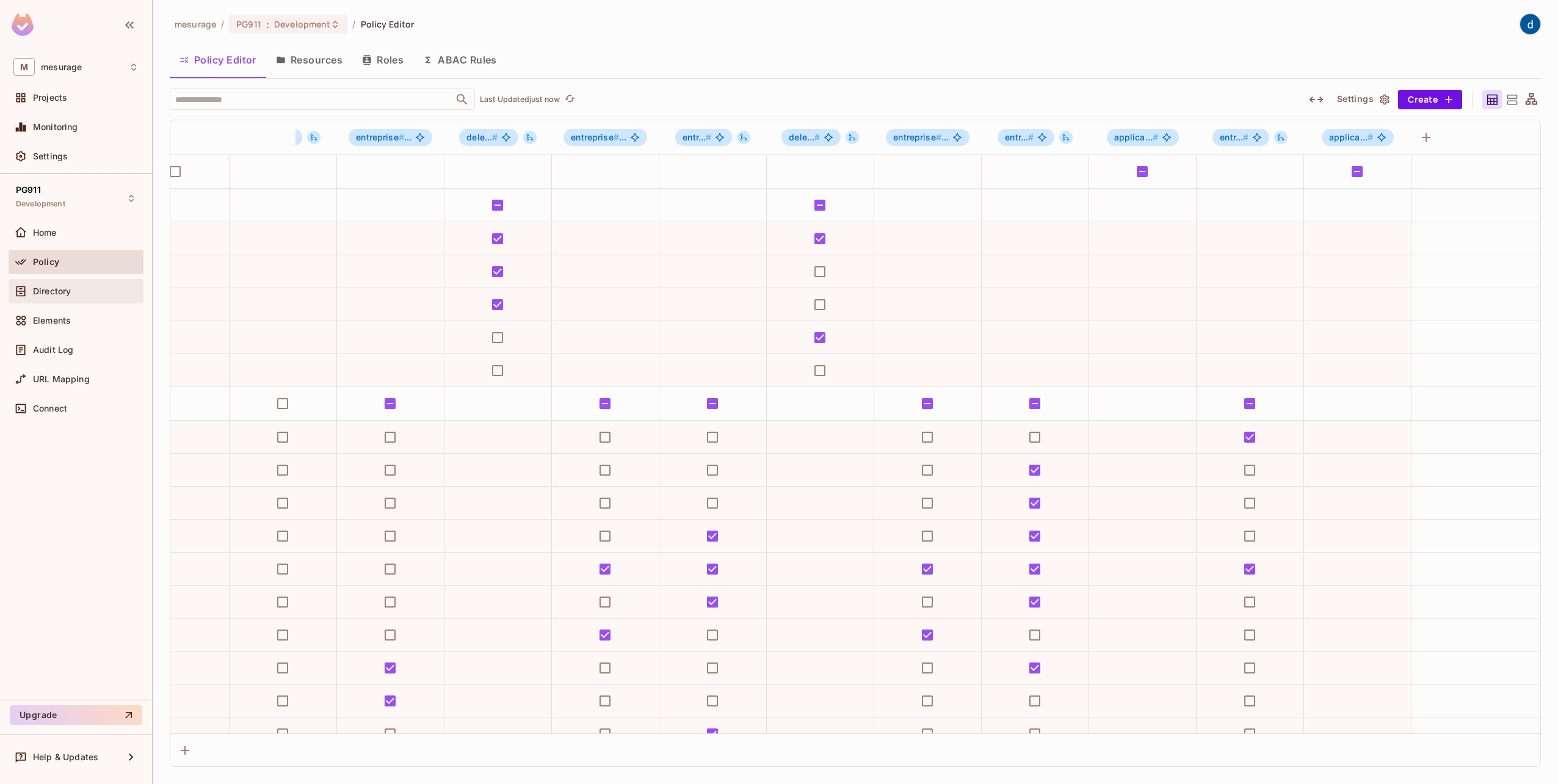
click at [71, 290] on span "Directory" at bounding box center [51, 291] width 38 height 10
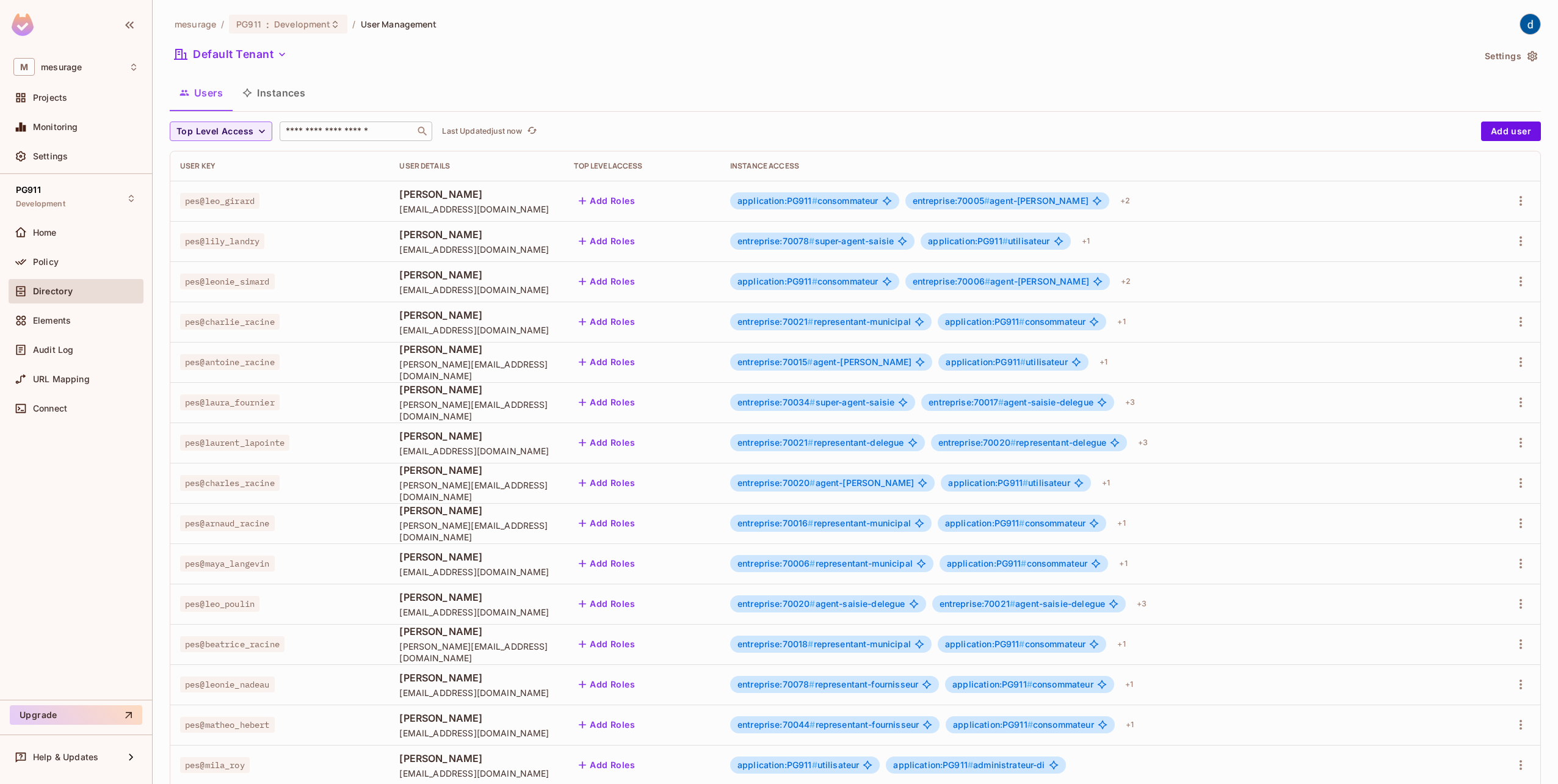
click at [316, 129] on input "text" at bounding box center [347, 131] width 129 height 12
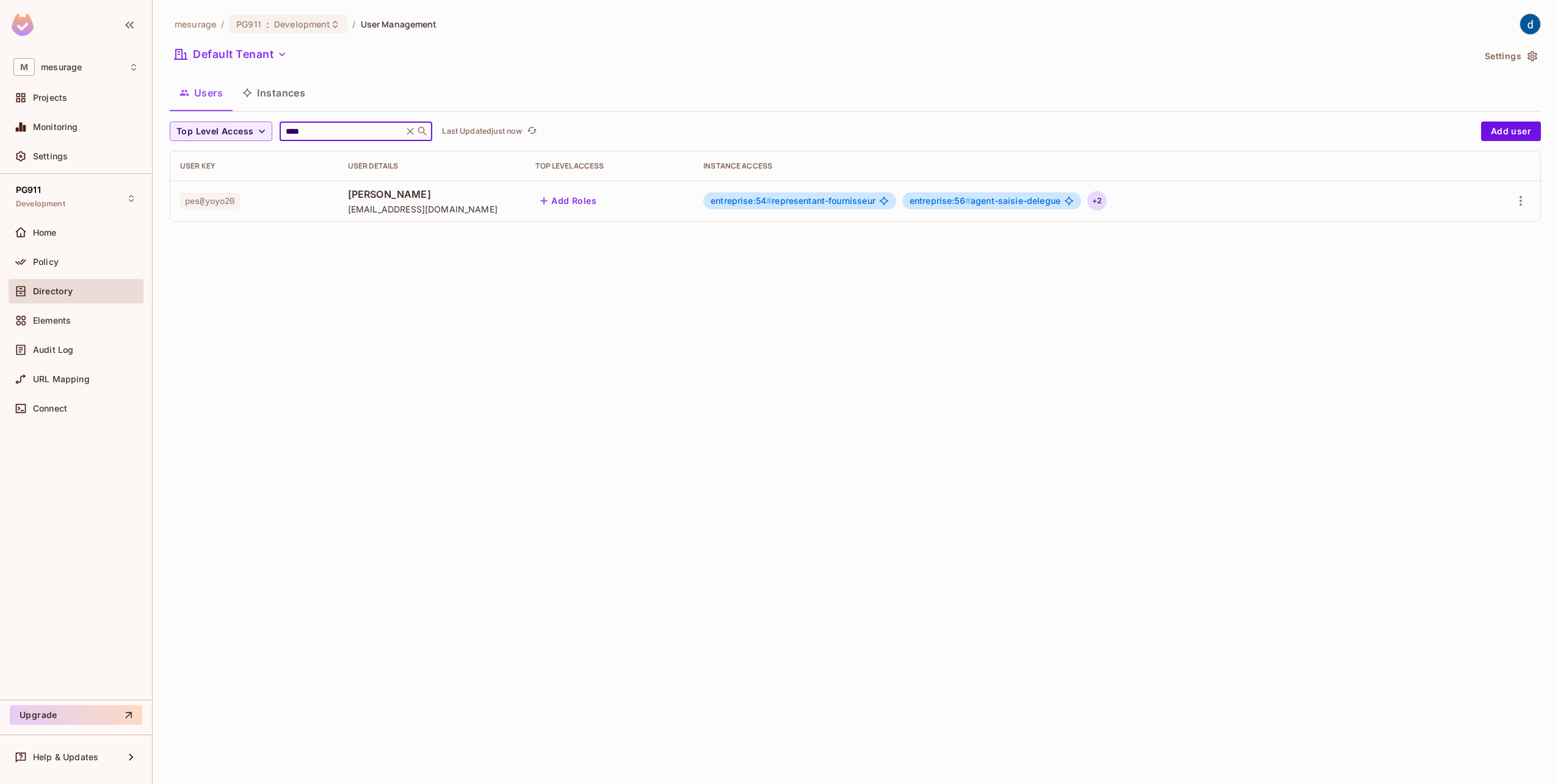
type input "****"
click at [887, 202] on div "+ 2" at bounding box center [1097, 201] width 20 height 20
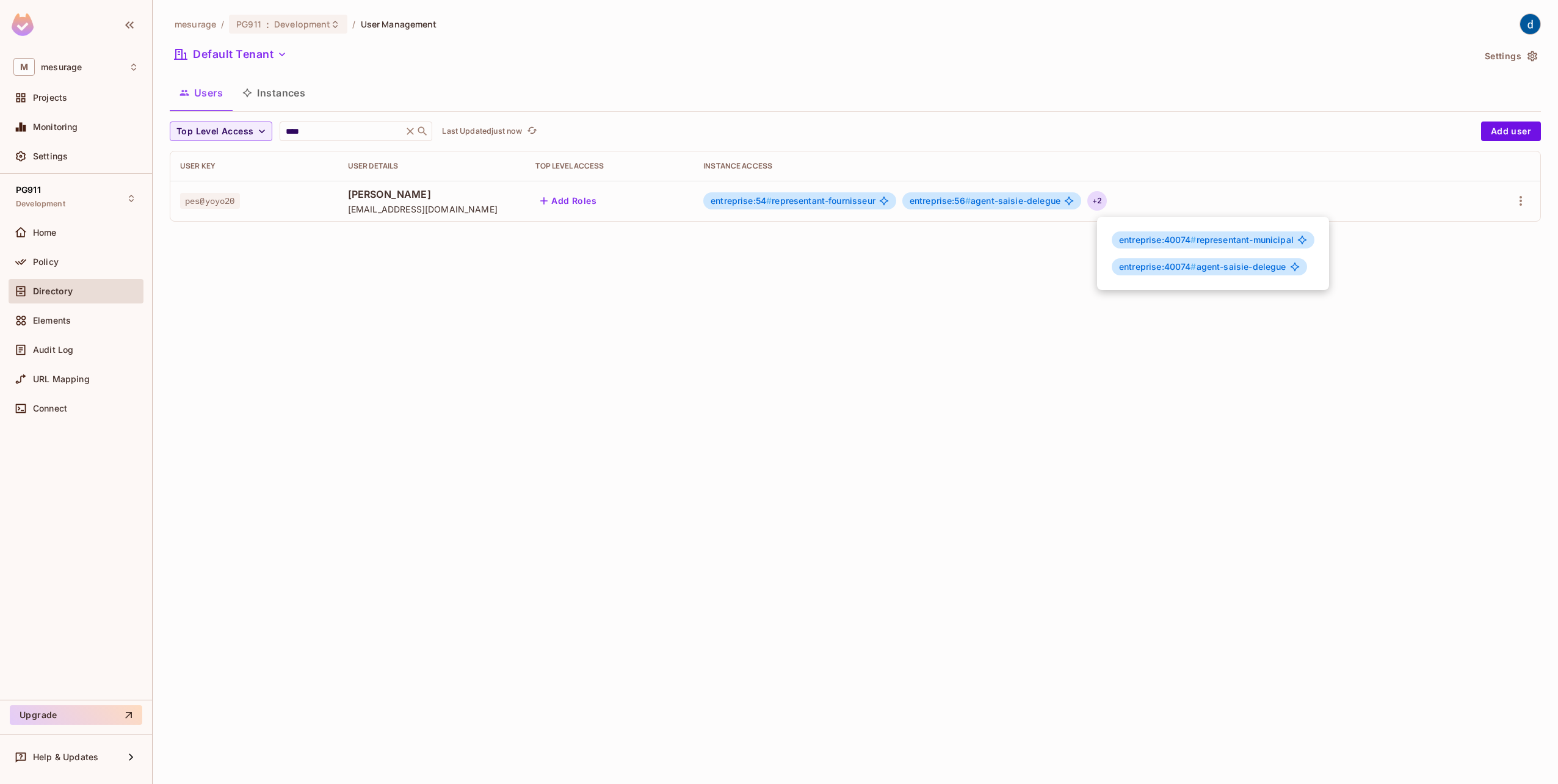
click at [887, 197] on div at bounding box center [779, 392] width 1558 height 784
click at [887, 197] on button "button" at bounding box center [1520, 201] width 20 height 20
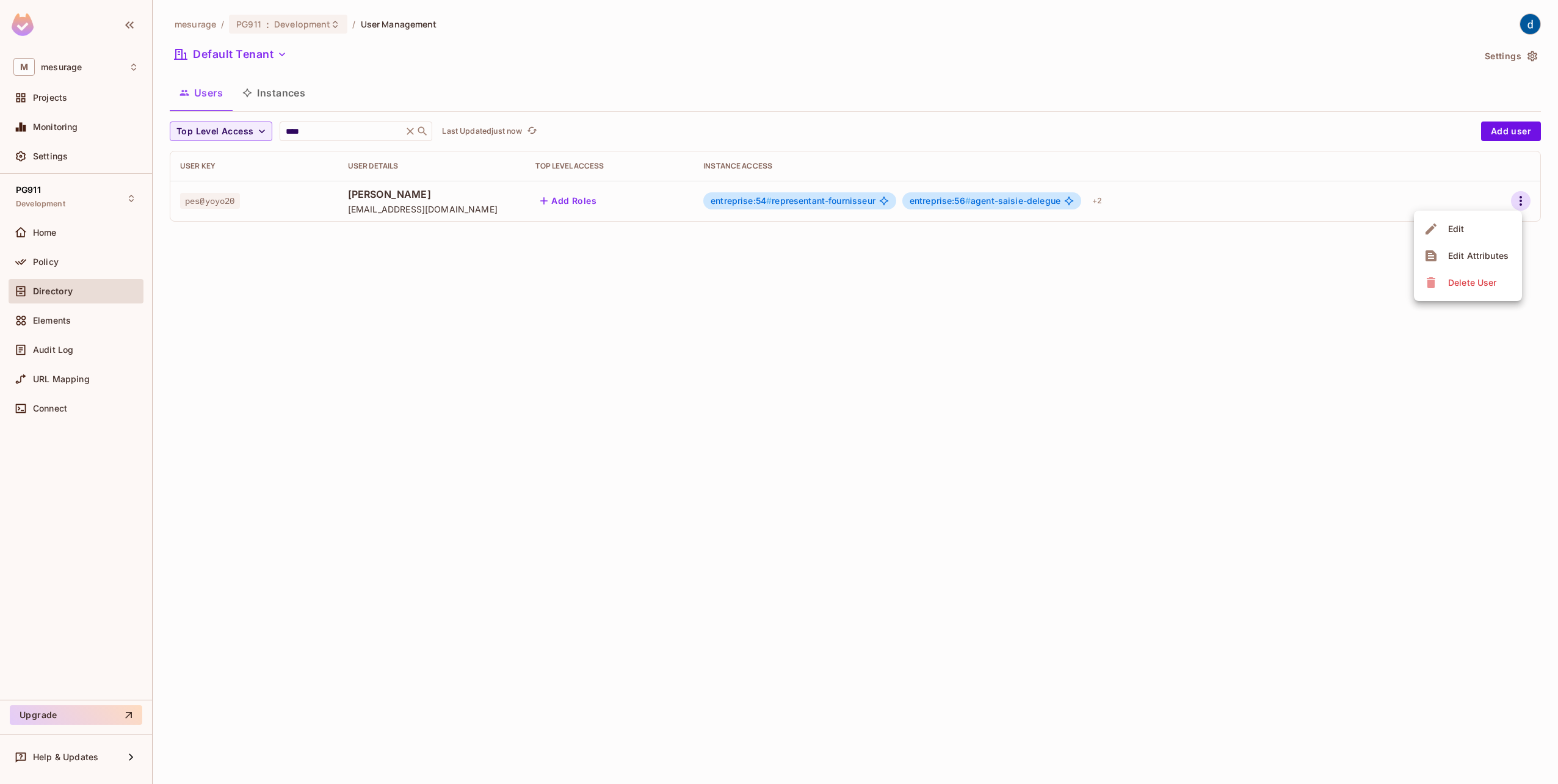
click at [887, 226] on span "Edit" at bounding box center [1456, 229] width 24 height 20
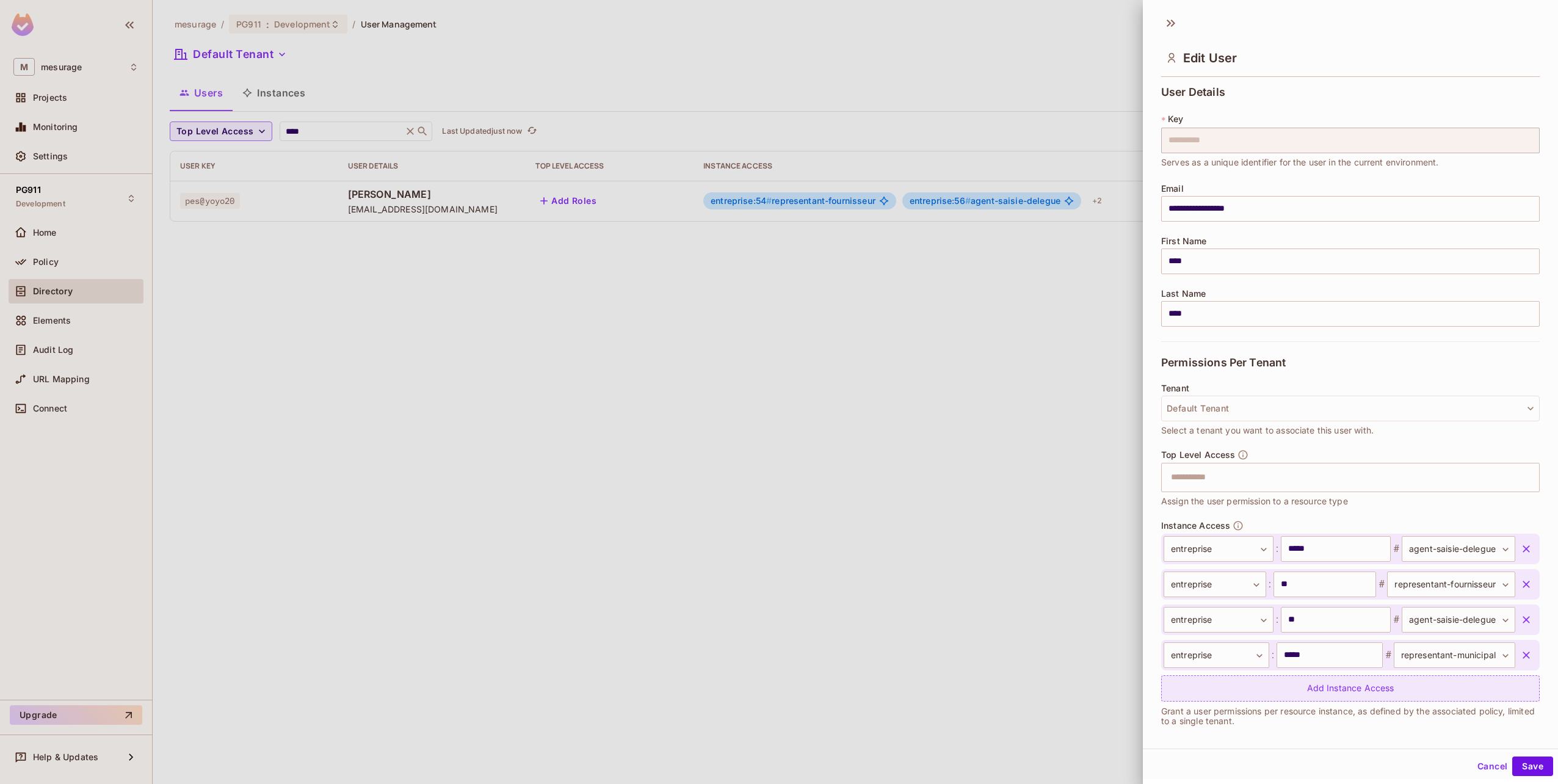
click at [887, 694] on div "Add Instance Access" at bounding box center [1350, 688] width 379 height 26
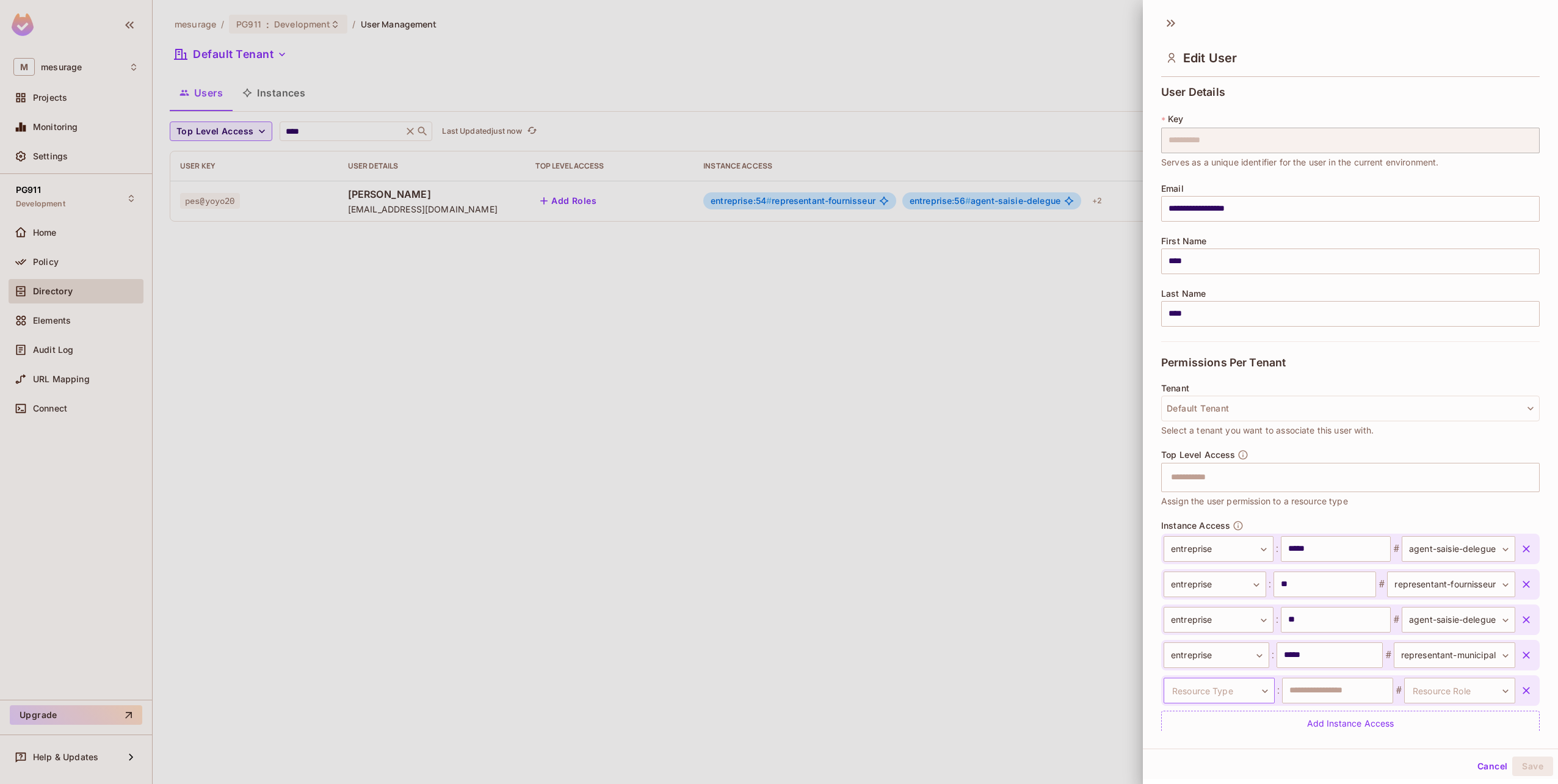
click at [887, 690] on body "**********" at bounding box center [779, 392] width 1558 height 784
click at [887, 744] on li "entreprise" at bounding box center [1211, 758] width 112 height 22
click at [887, 691] on input "text" at bounding box center [1337, 690] width 111 height 26
type input "*****"
click at [887, 690] on body "**********" at bounding box center [779, 392] width 1558 height 784
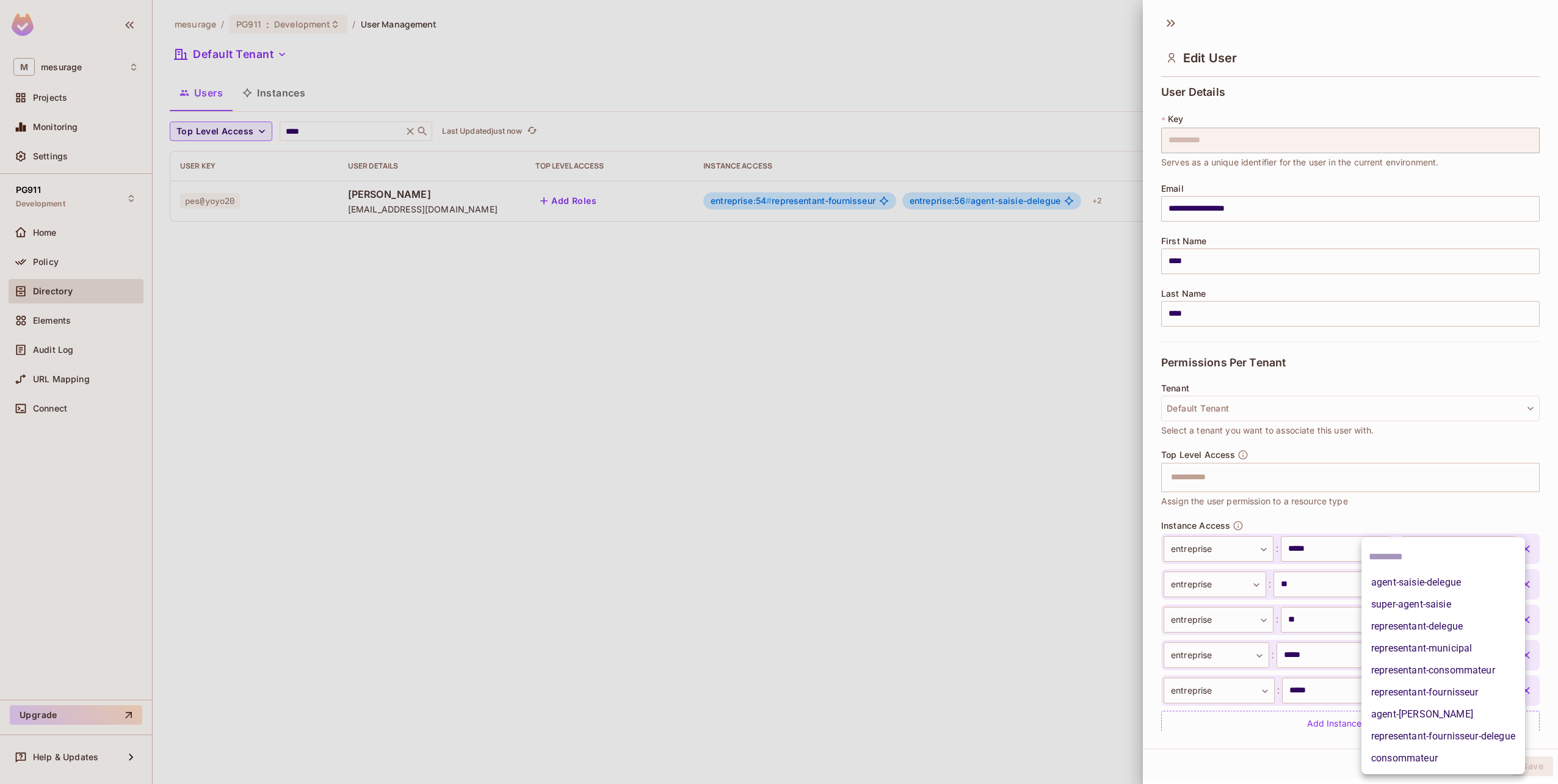
click at [887, 609] on li "super-agent-saisie" at bounding box center [1442, 604] width 163 height 22
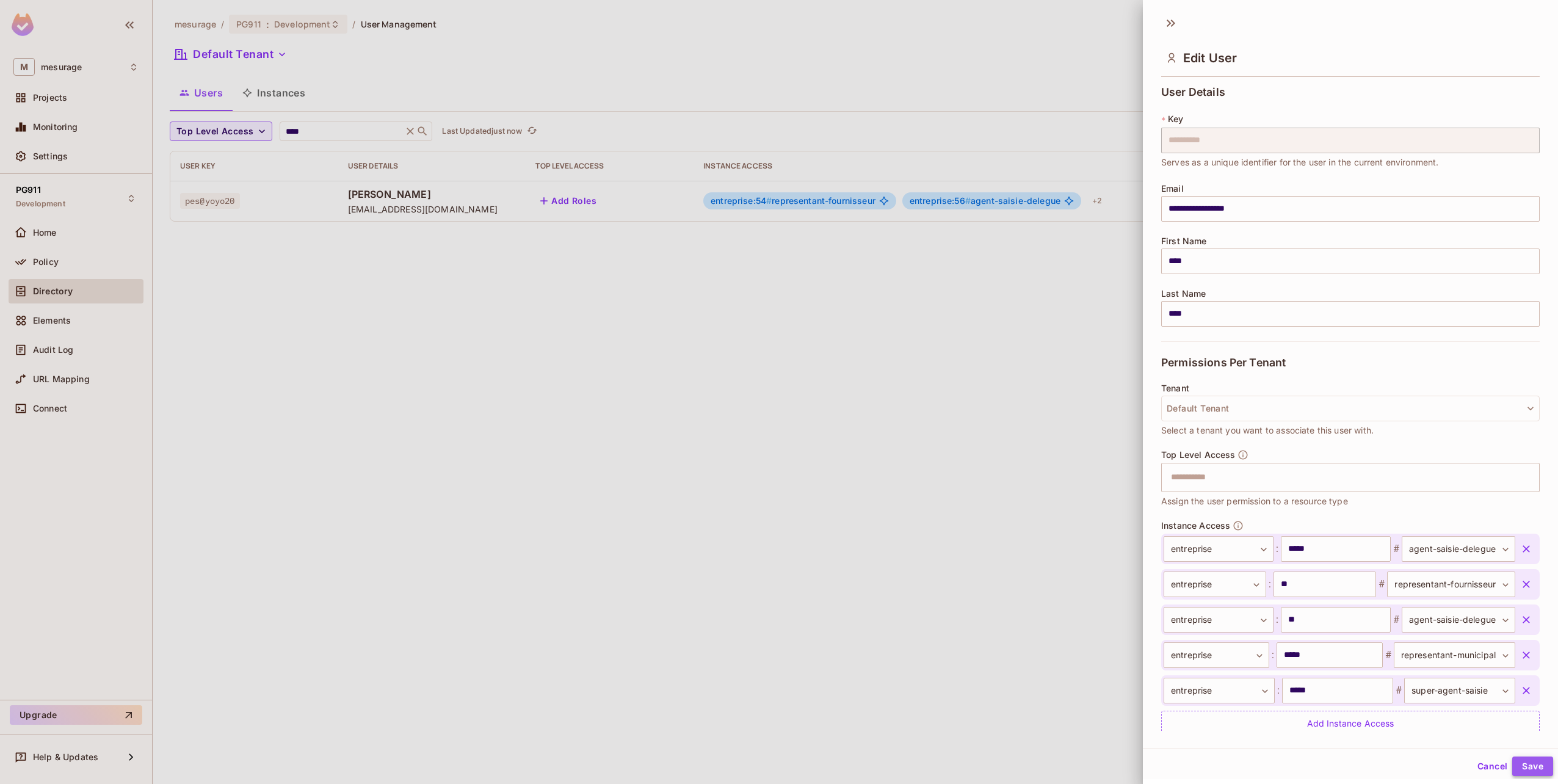
click at [887, 744] on button "Save" at bounding box center [1533, 766] width 41 height 20
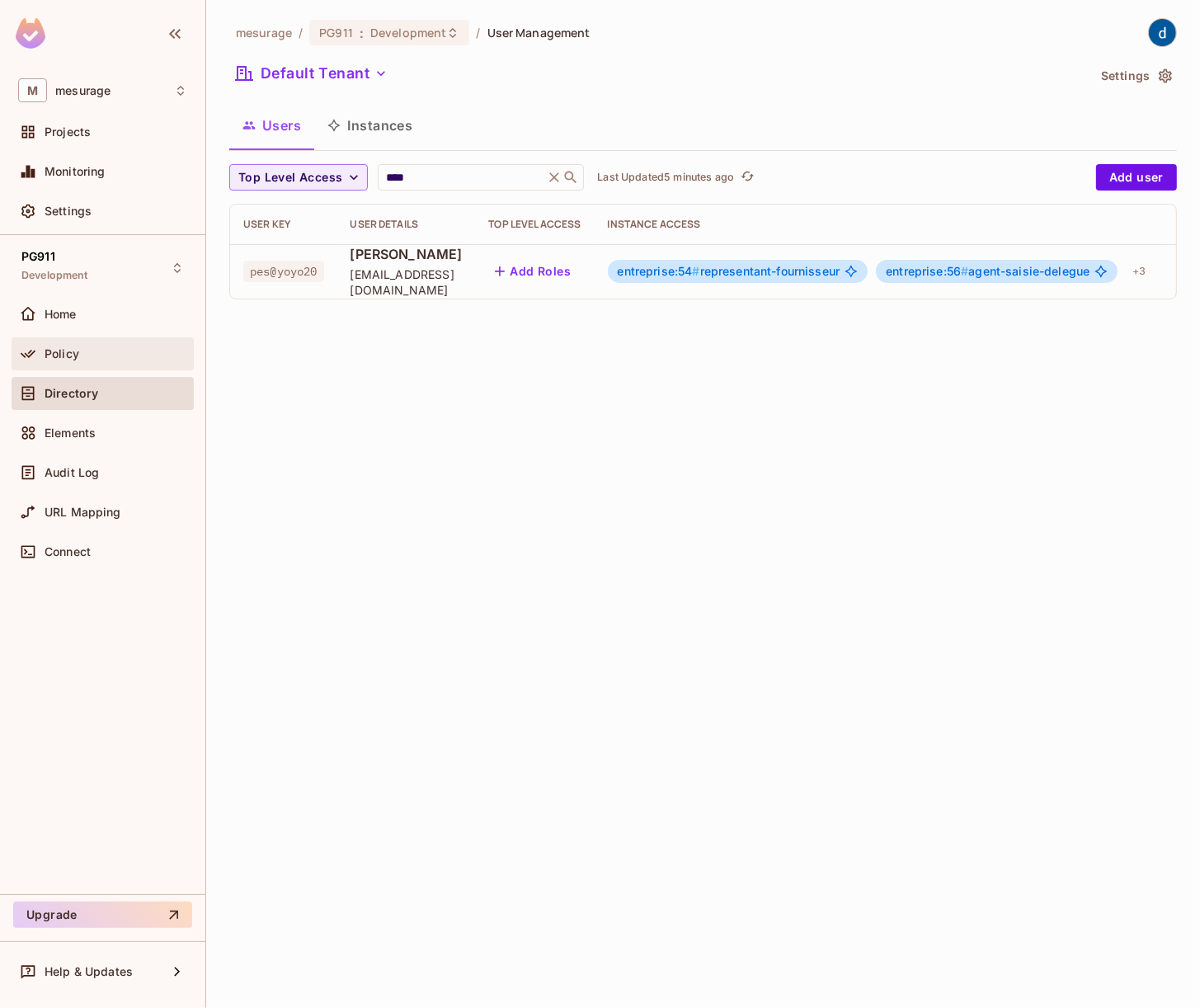
click at [81, 358] on div "Policy" at bounding box center [115, 354] width 142 height 13
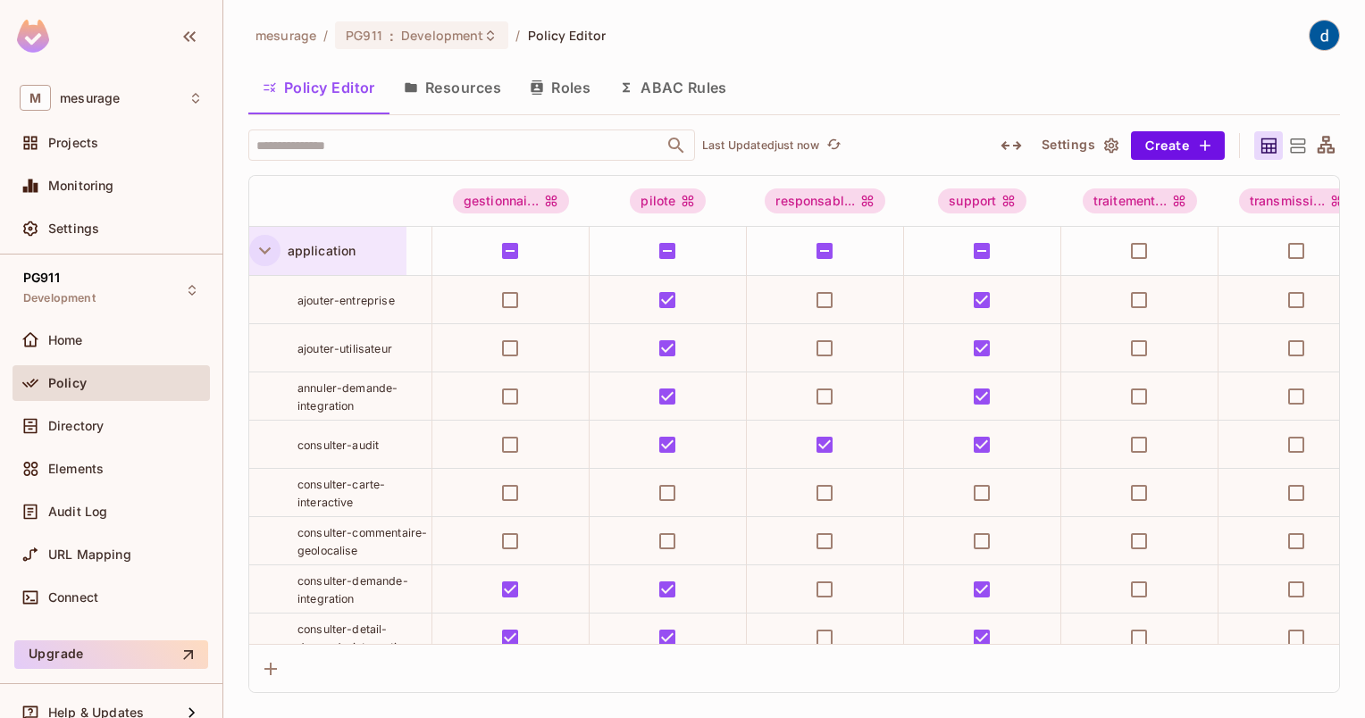
click at [263, 252] on icon "button" at bounding box center [265, 250] width 12 height 7
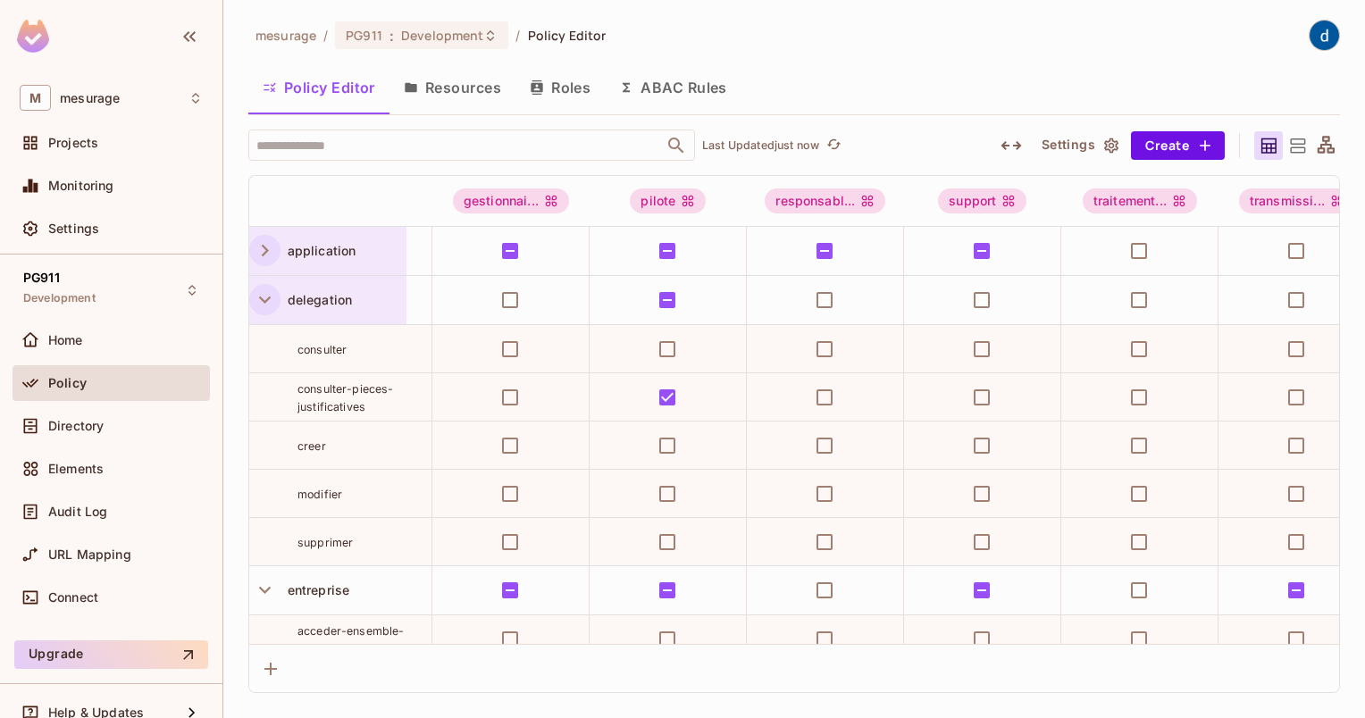
click at [263, 296] on icon "button" at bounding box center [265, 300] width 24 height 24
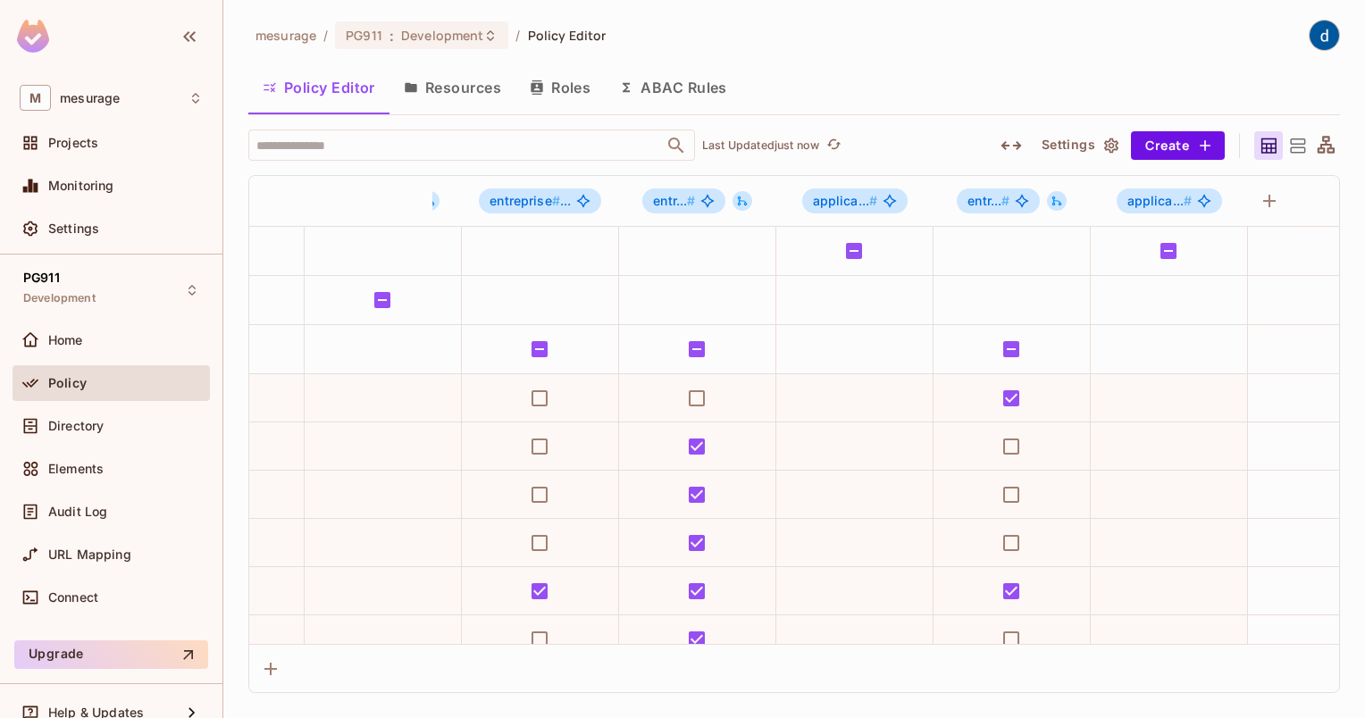
scroll to position [0, 3053]
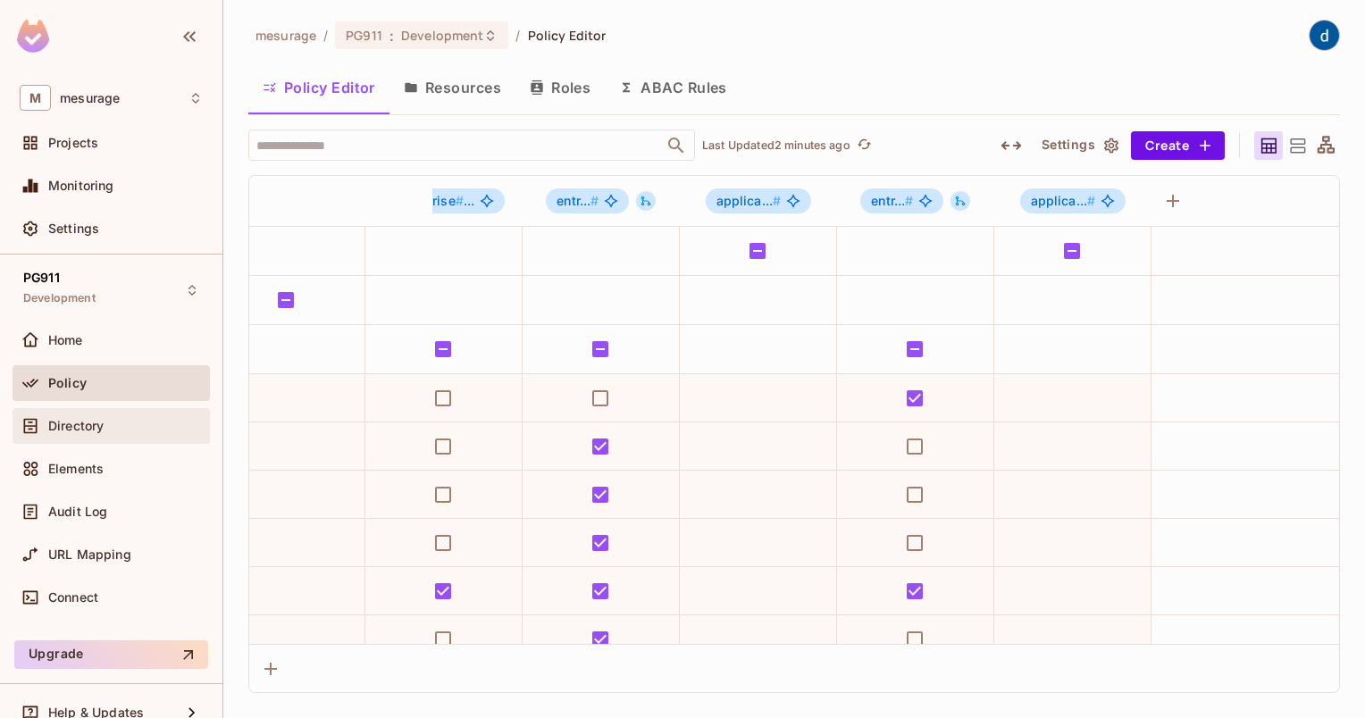
click at [104, 427] on div "Directory" at bounding box center [125, 426] width 154 height 14
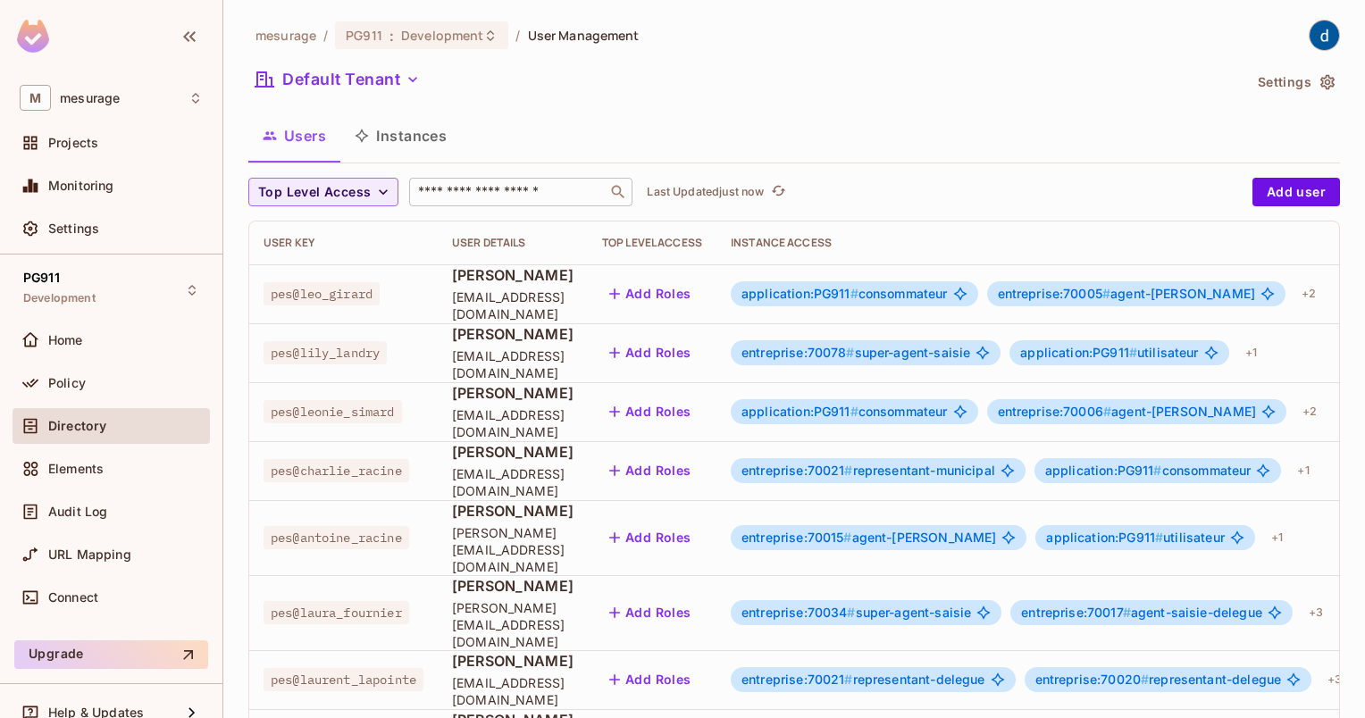
click at [488, 192] on input "text" at bounding box center [508, 192] width 188 height 18
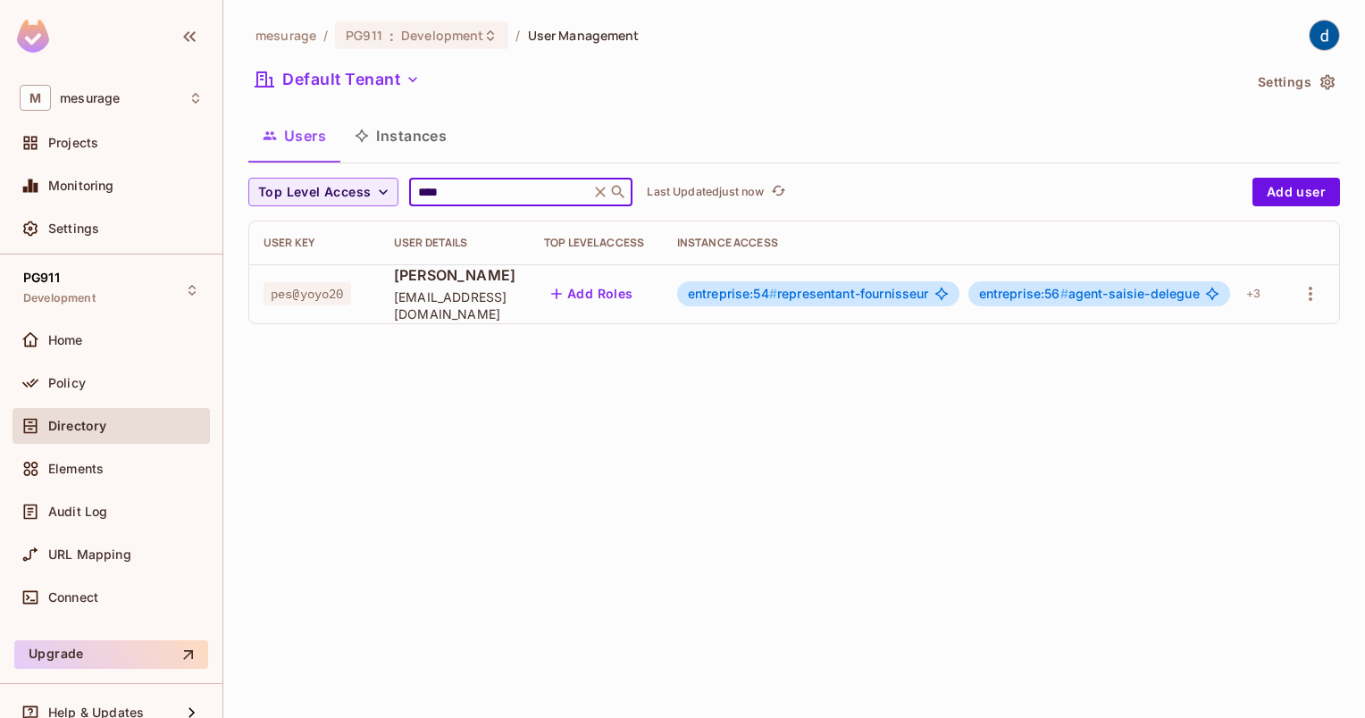
type input "****"
click at [478, 301] on span "[EMAIL_ADDRESS][DOMAIN_NAME]" at bounding box center [454, 305] width 121 height 34
click at [1297, 293] on icon "button" at bounding box center [1309, 293] width 21 height 21
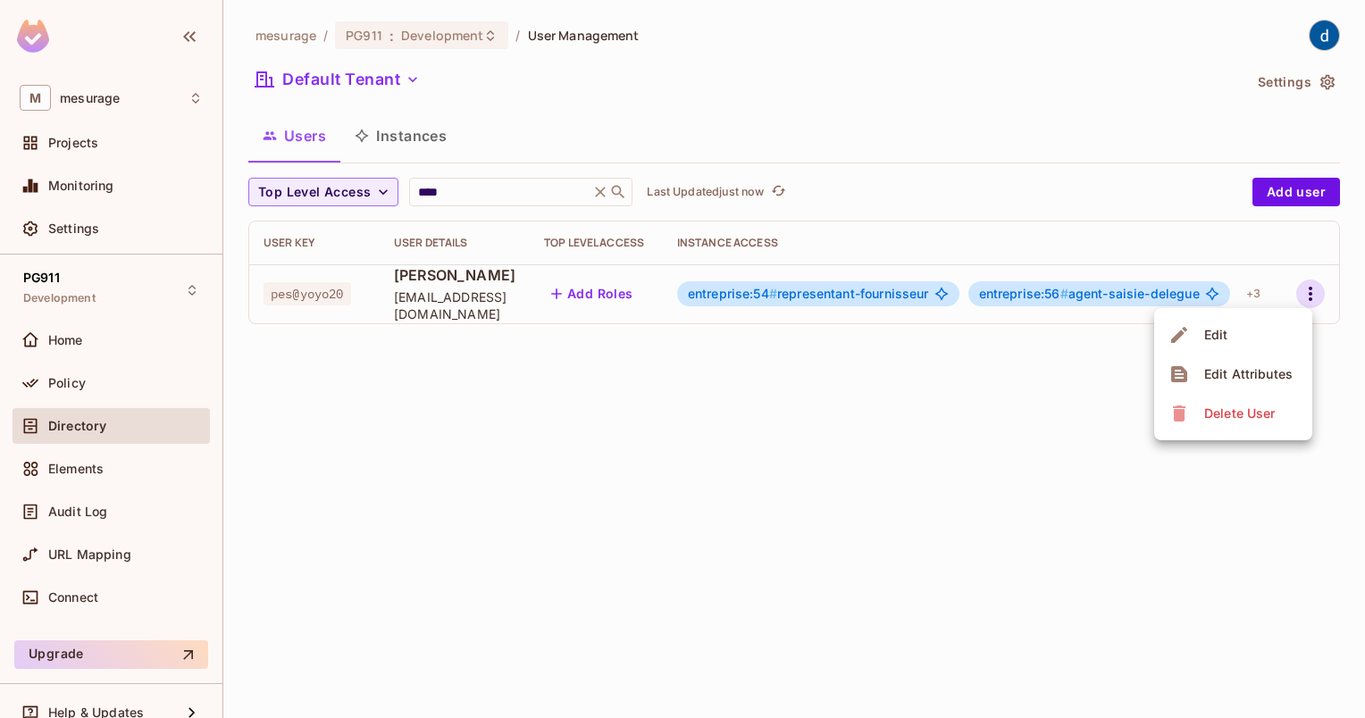
click at [1195, 346] on div "Edit" at bounding box center [1200, 335] width 65 height 29
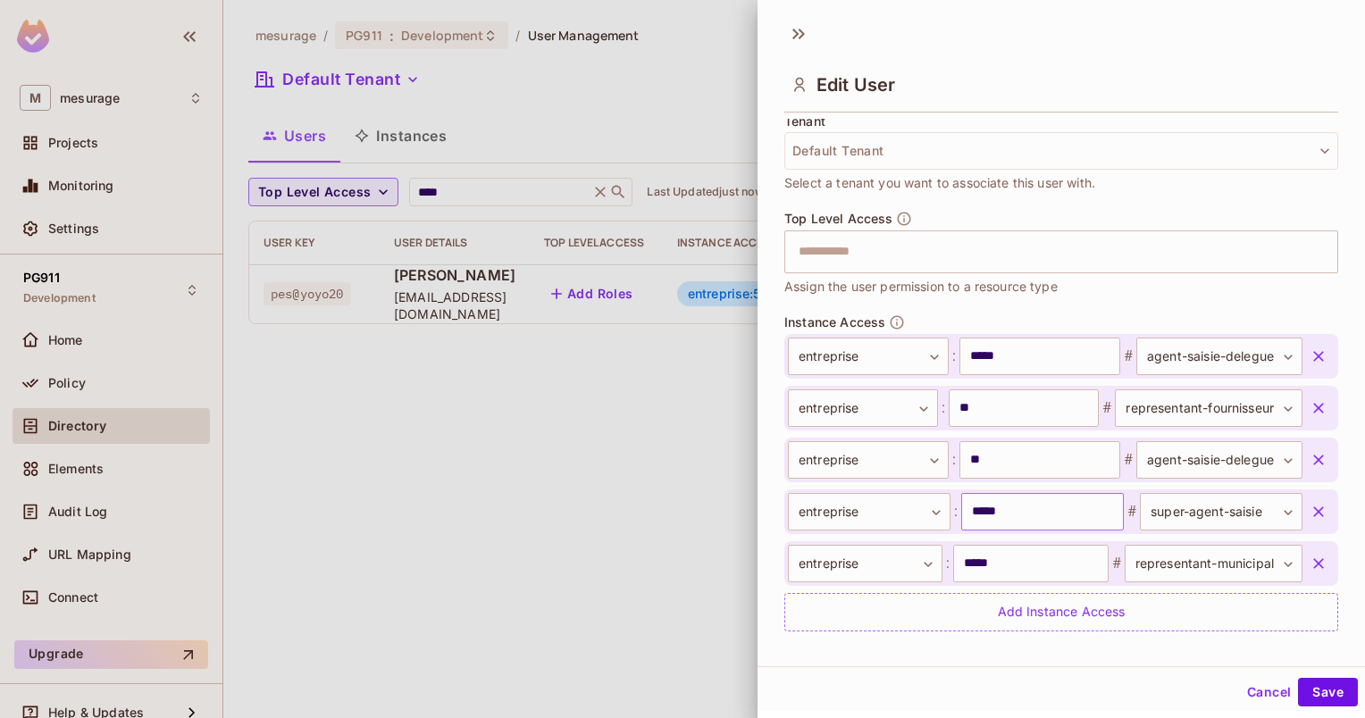
scroll to position [490, 0]
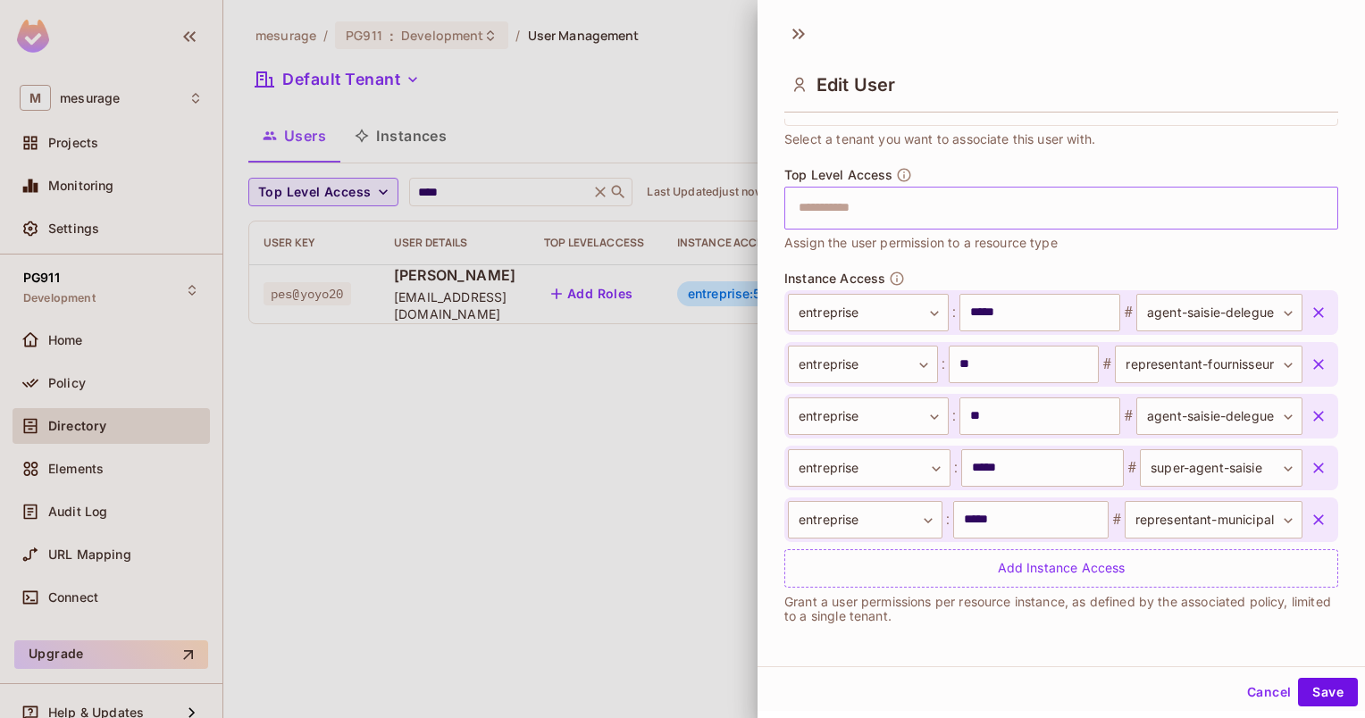
click at [840, 216] on input "text" at bounding box center [1045, 208] width 515 height 36
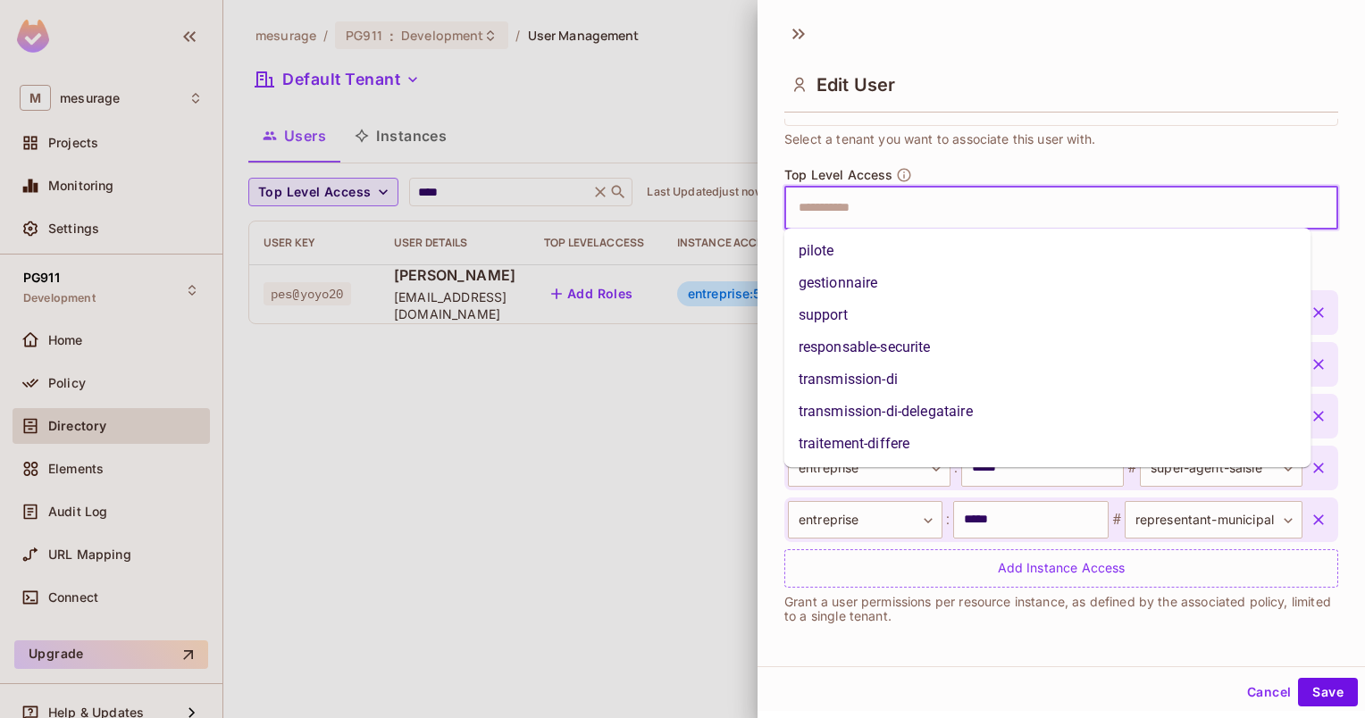
click at [843, 214] on input "text" at bounding box center [1045, 208] width 515 height 36
